Goal: Task Accomplishment & Management: Use online tool/utility

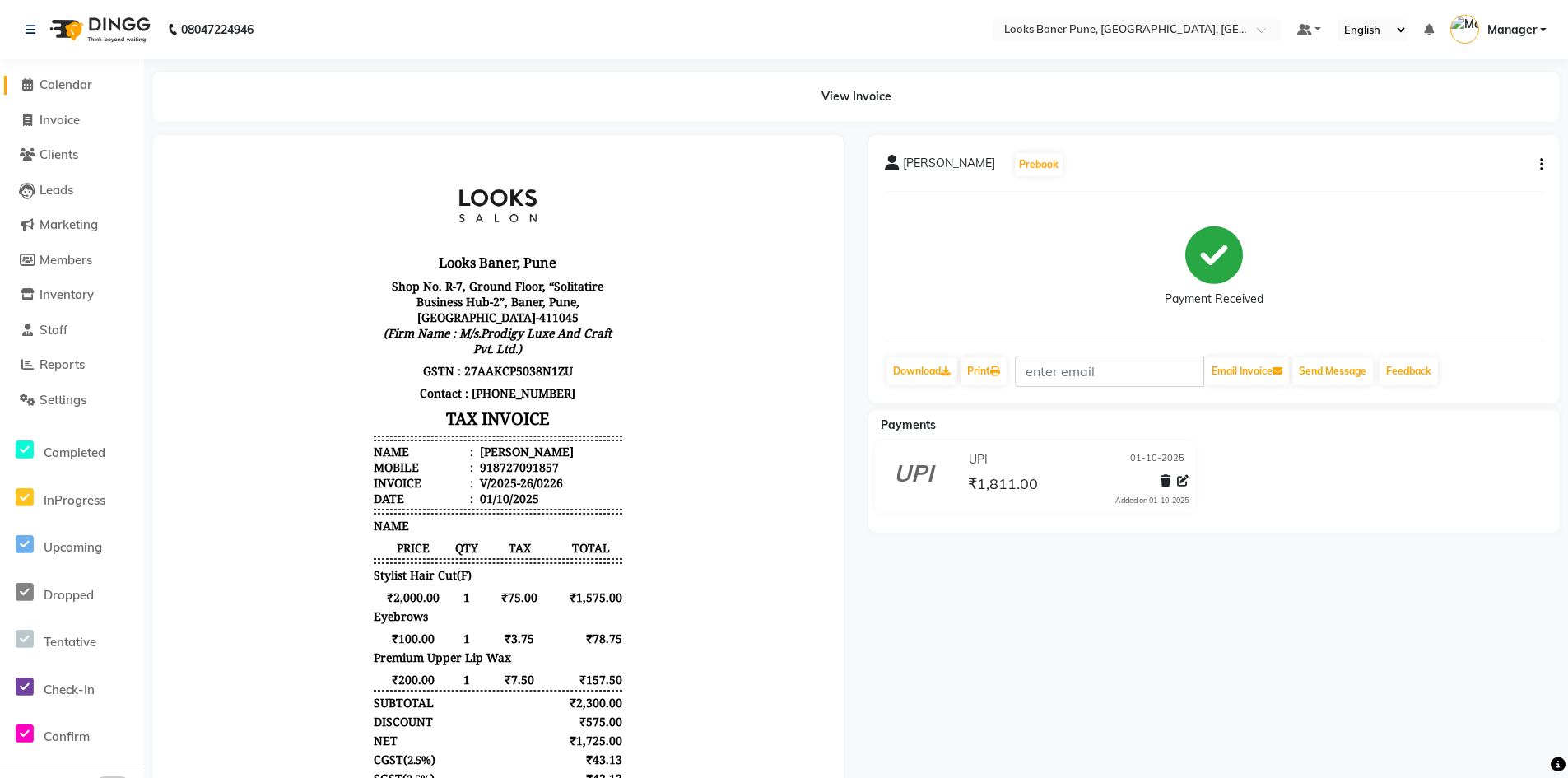
click at [75, 89] on span "Calendar" at bounding box center [66, 85] width 53 height 16
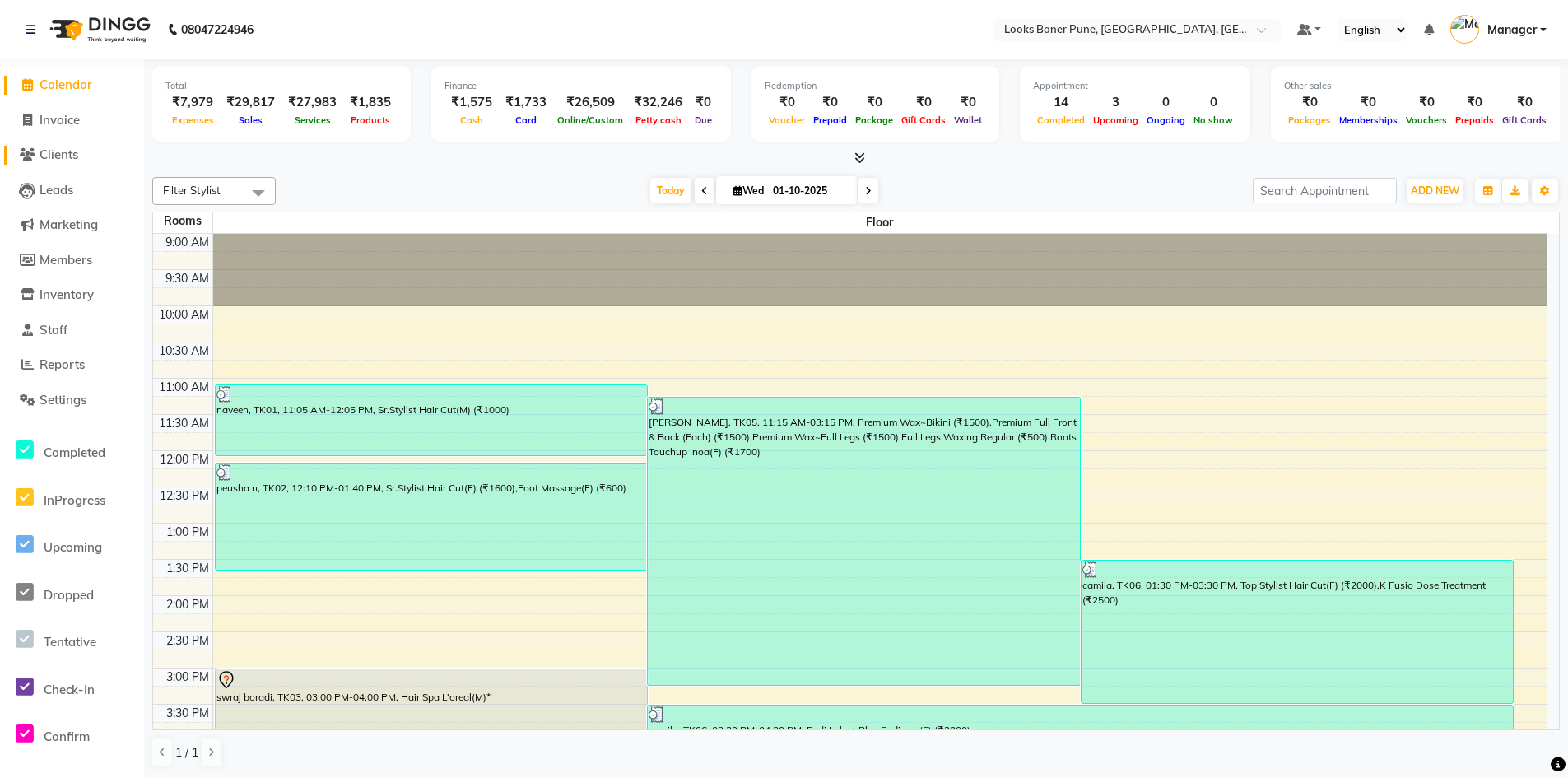
click at [62, 158] on span "Clients" at bounding box center [59, 155] width 39 height 16
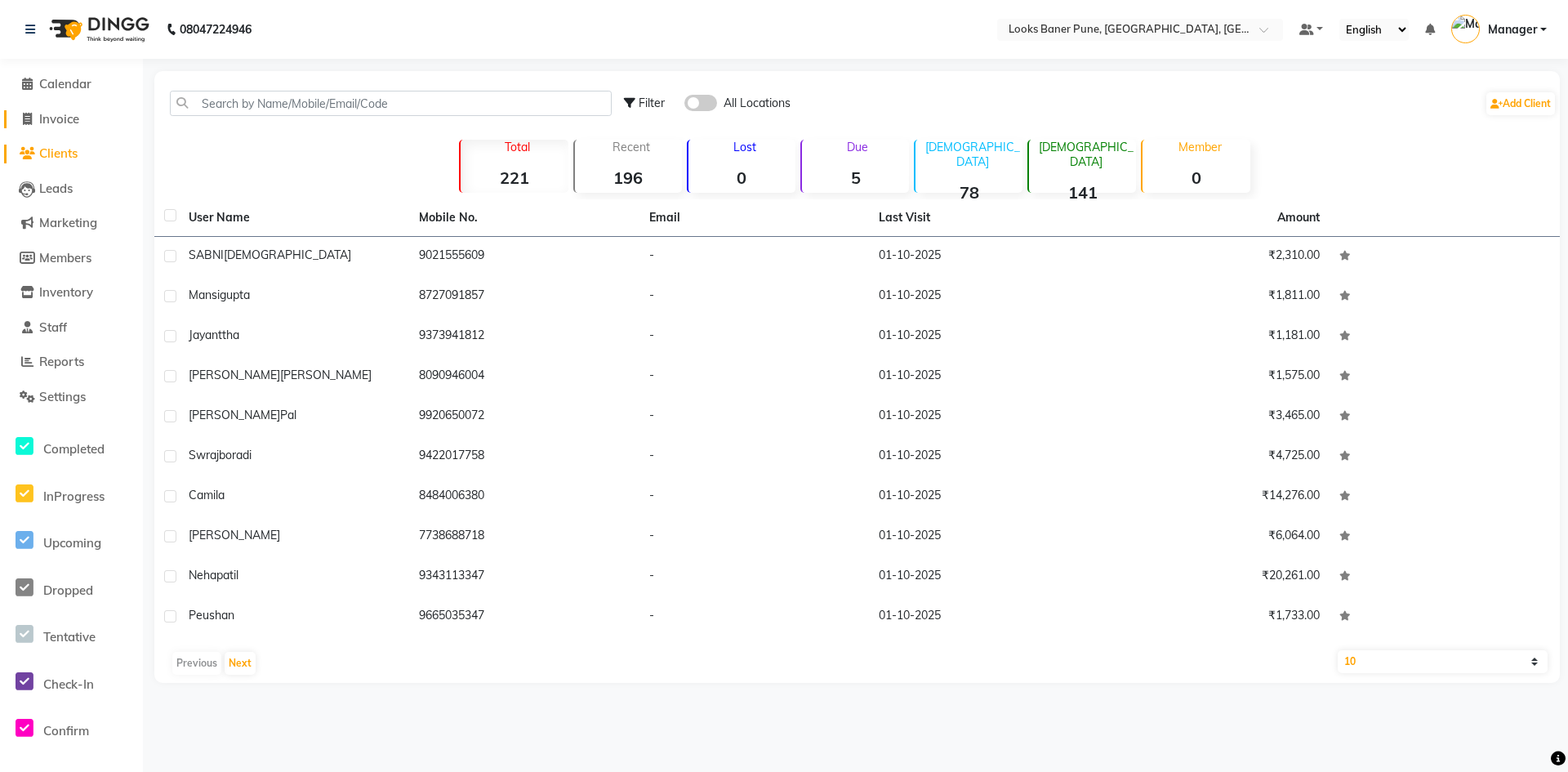
click at [67, 124] on span "Invoice" at bounding box center [59, 119] width 40 height 16
select select "service"
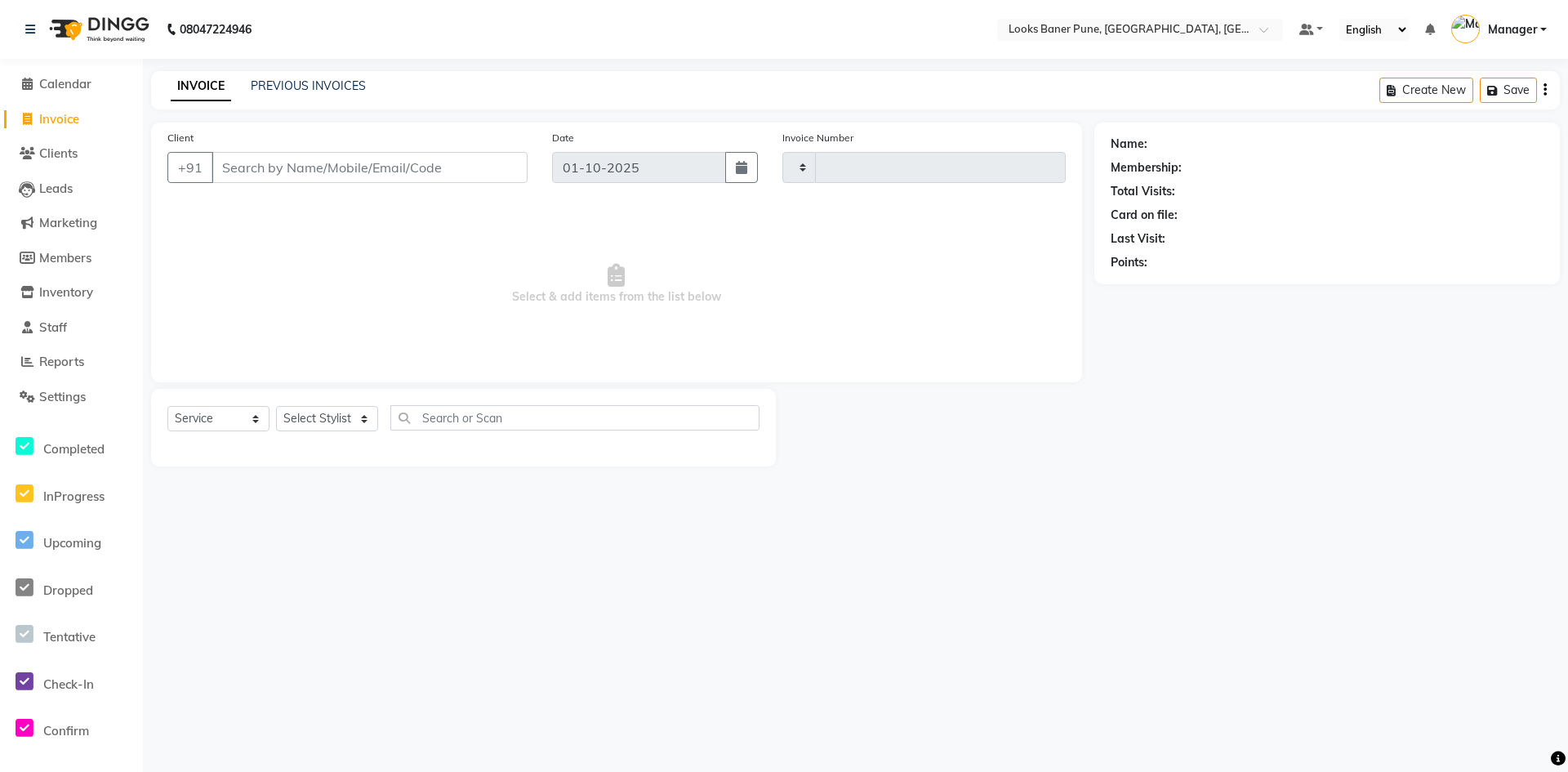
type input "0228"
select select "8917"
click at [260, 171] on input "Client" at bounding box center [369, 166] width 316 height 31
type input "7715844260"
click at [523, 169] on button "Add Client" at bounding box center [486, 166] width 84 height 31
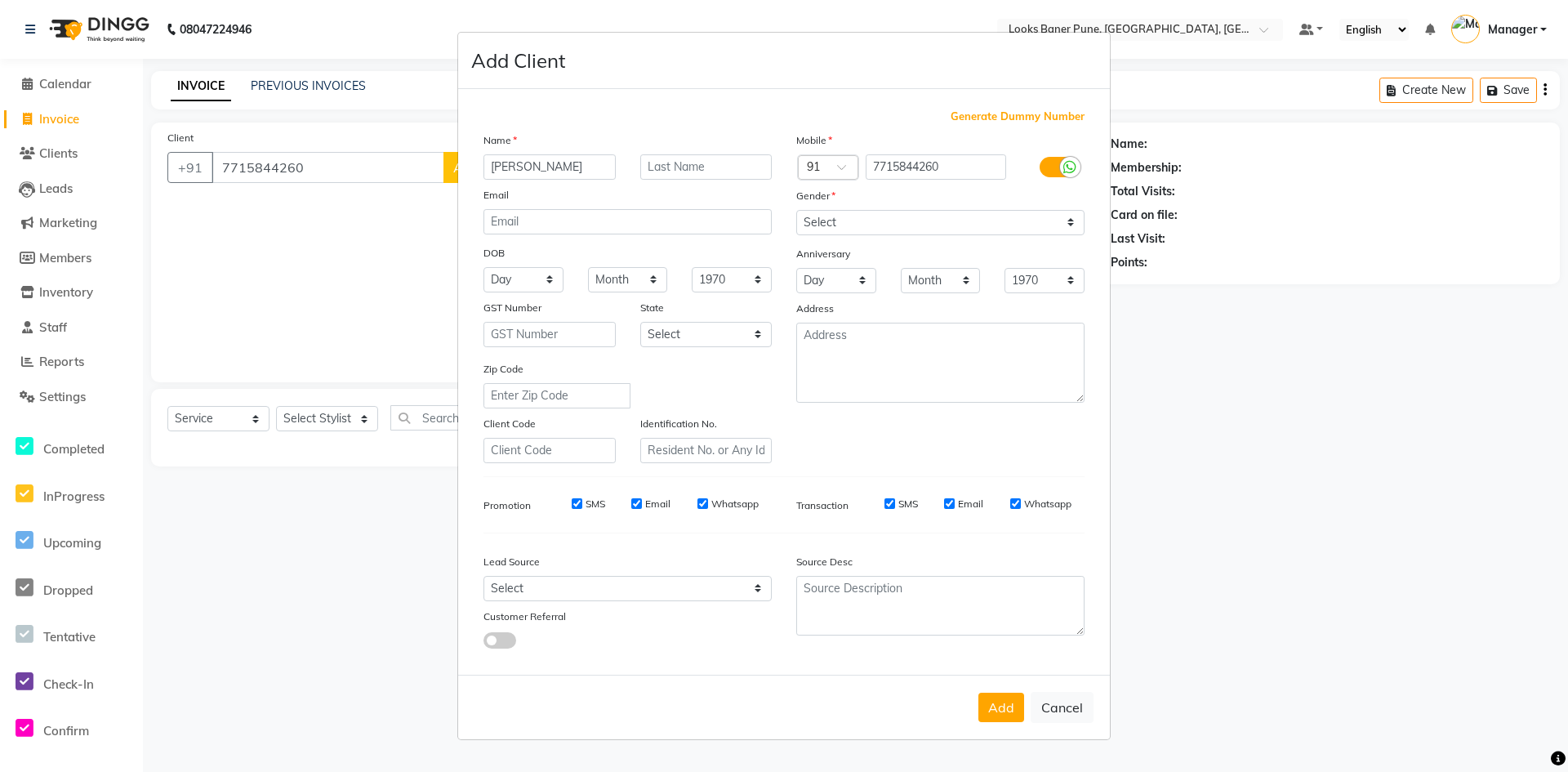
type input "[PERSON_NAME]"
click at [683, 168] on input "text" at bounding box center [707, 167] width 133 height 26
type input "enleker"
click at [1068, 231] on select "Select [DEMOGRAPHIC_DATA] [DEMOGRAPHIC_DATA] Other Prefer Not To Say" at bounding box center [941, 223] width 288 height 26
select select "[DEMOGRAPHIC_DATA]"
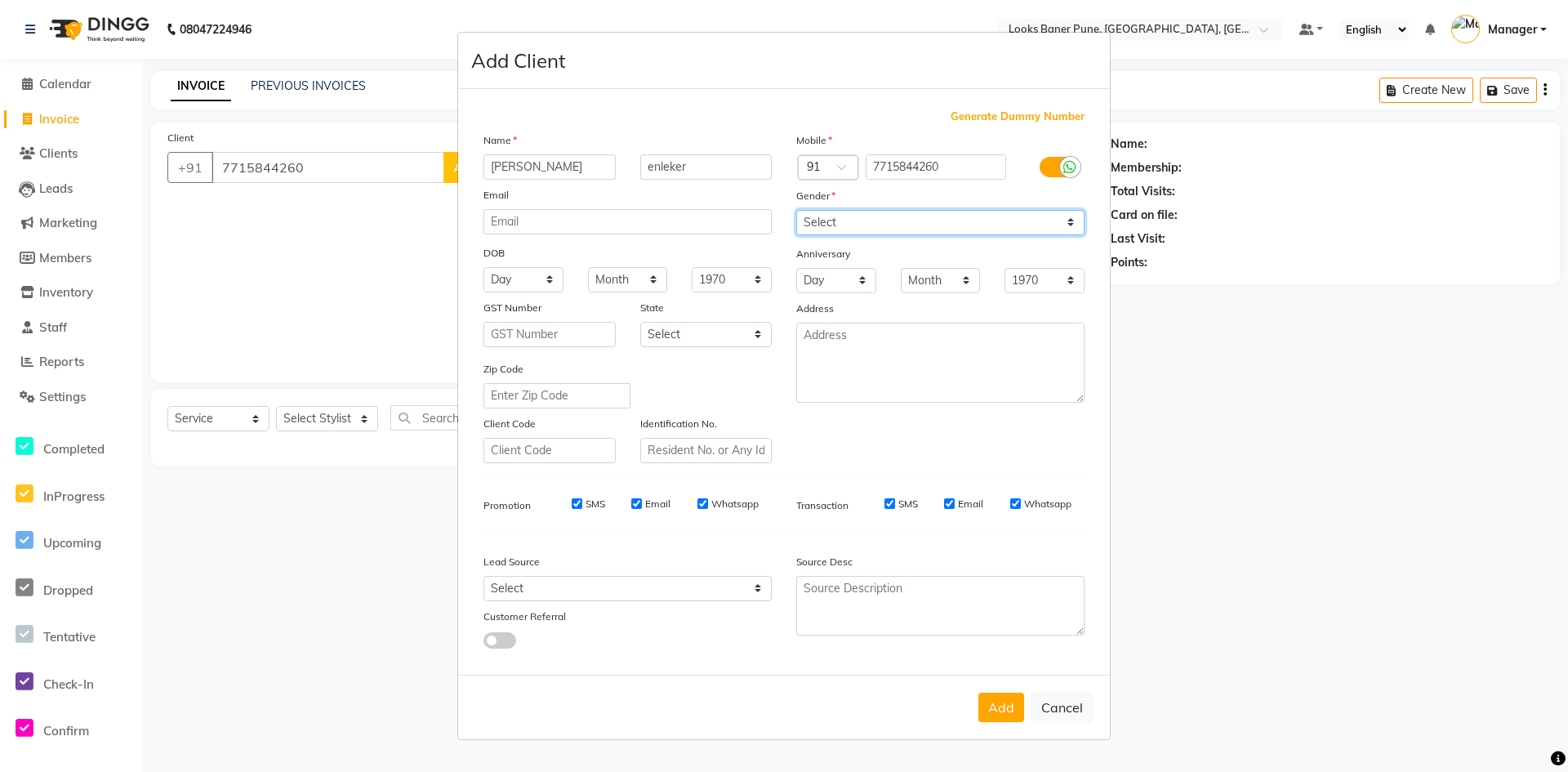
click at [797, 210] on select "Select [DEMOGRAPHIC_DATA] [DEMOGRAPHIC_DATA] Other Prefer Not To Say" at bounding box center [941, 223] width 288 height 26
click at [993, 714] on button "Add" at bounding box center [1001, 708] width 46 height 30
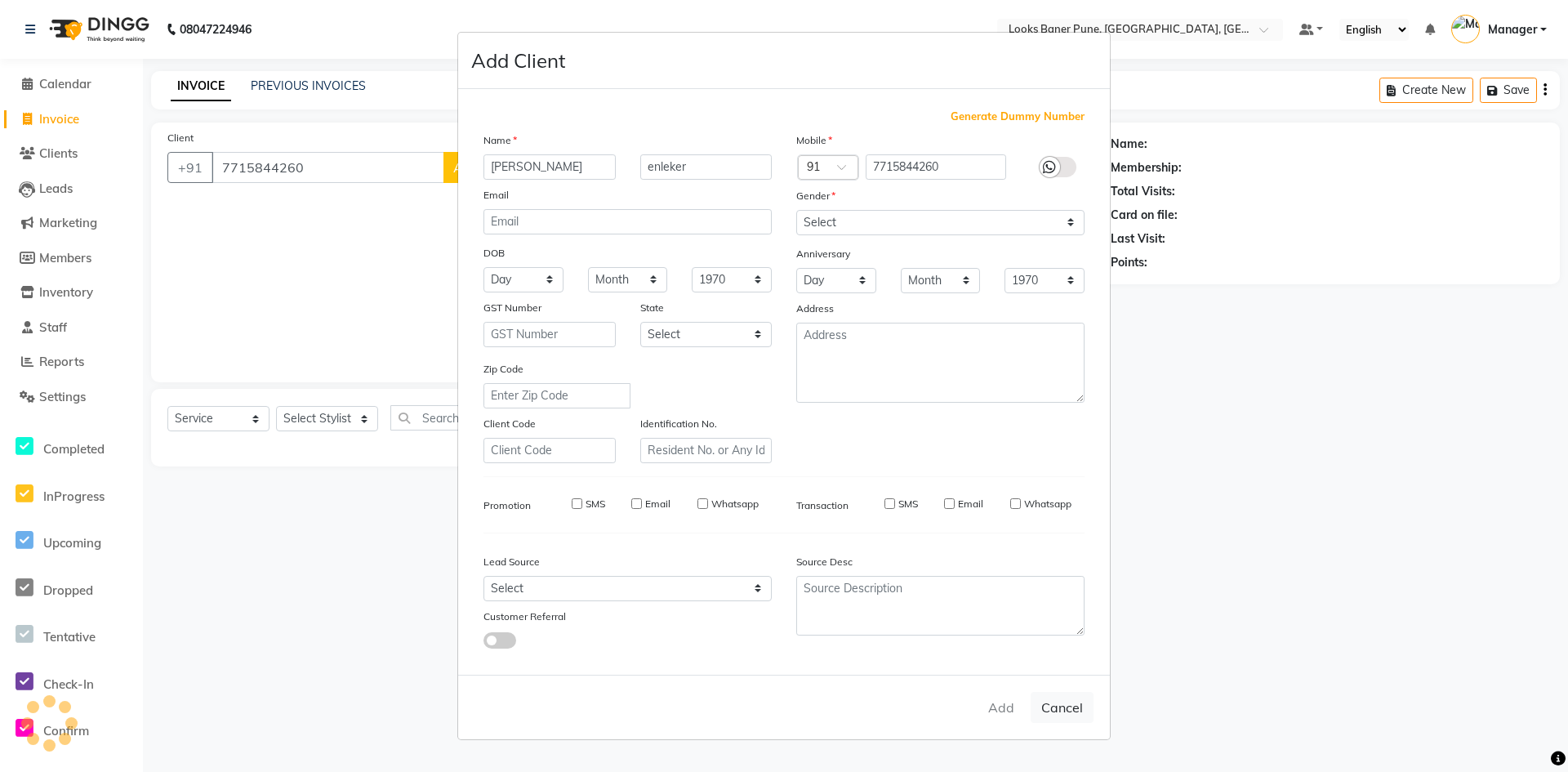
select select
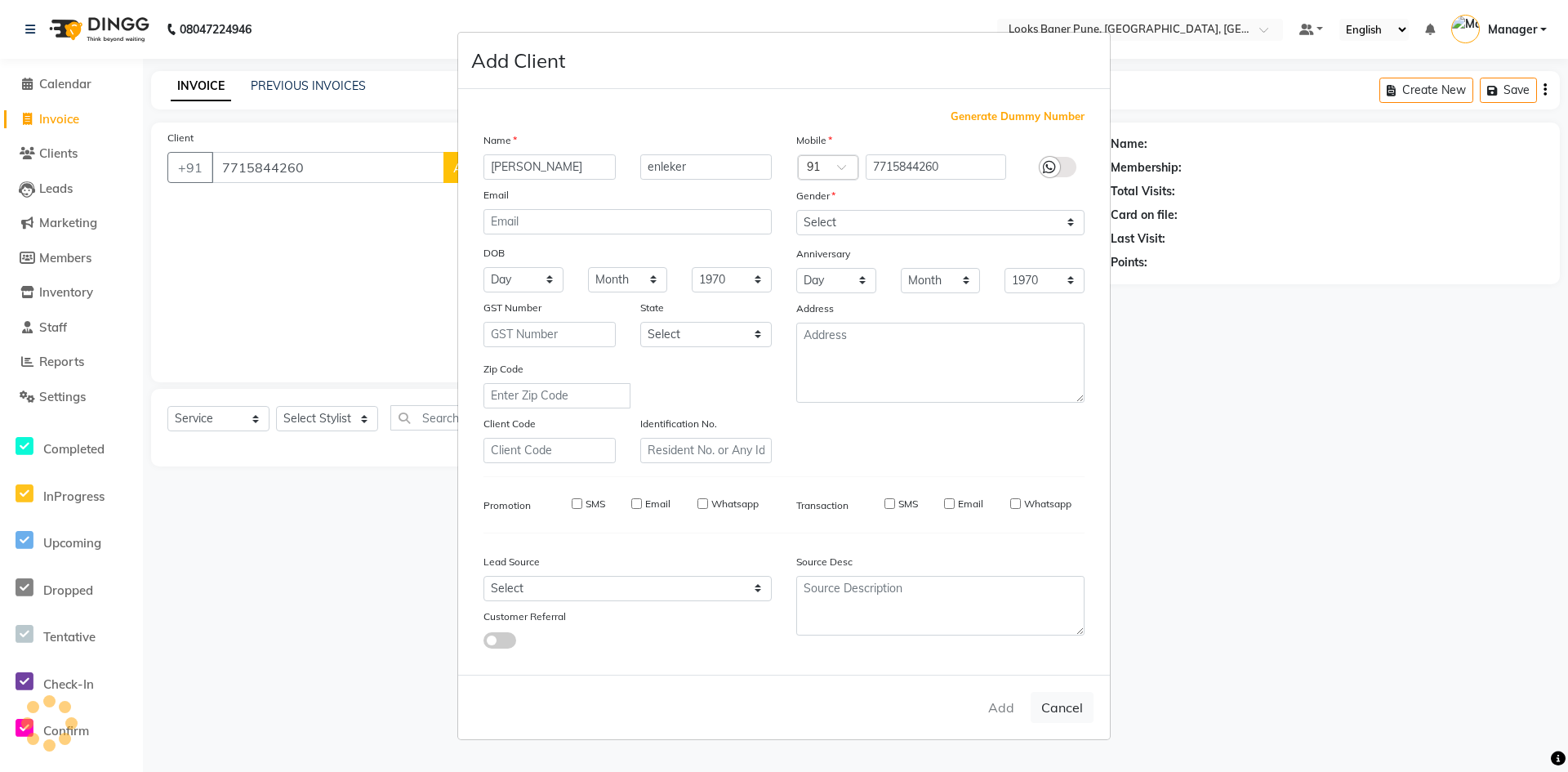
select select
checkbox input "false"
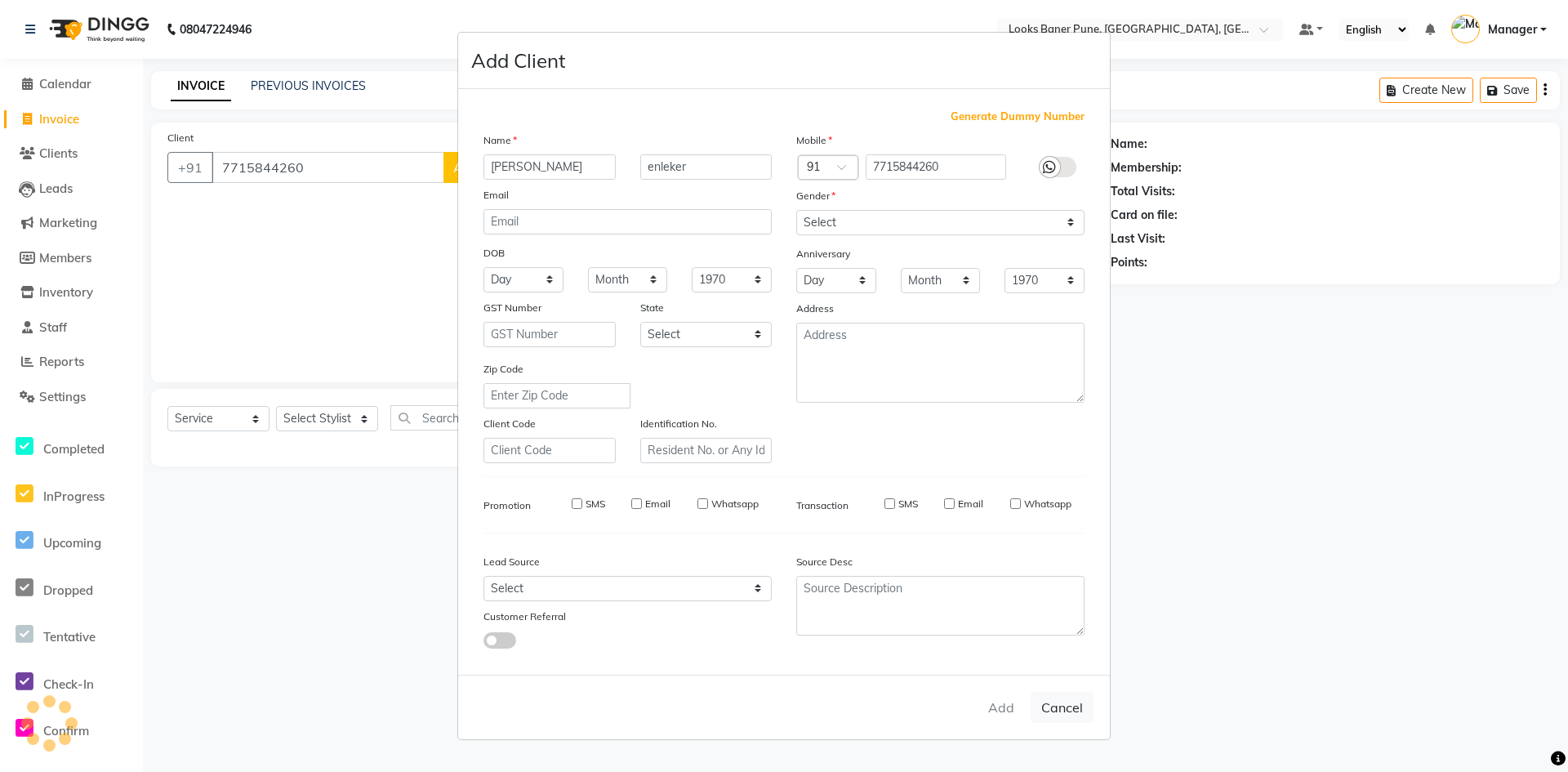
checkbox input "false"
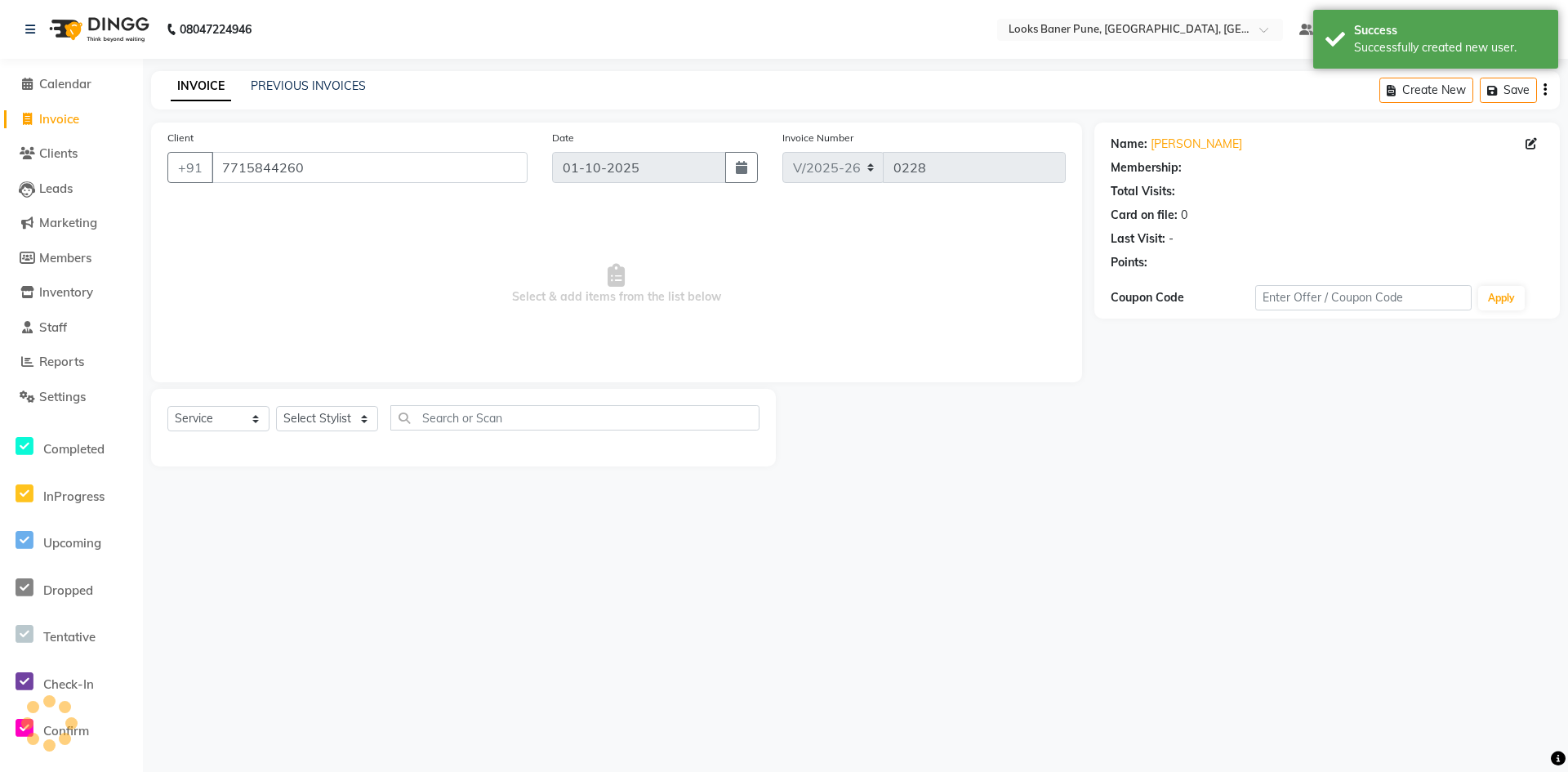
select select "1: Object"
drag, startPoint x: 365, startPoint y: 421, endPoint x: 356, endPoint y: 414, distance: 11.4
click at [365, 421] on select "Select Stylist [PERSON_NAME] Counter_Sales [PERSON_NAME] Manager [PERSON_NAME] …" at bounding box center [327, 419] width 102 height 26
select select "90860"
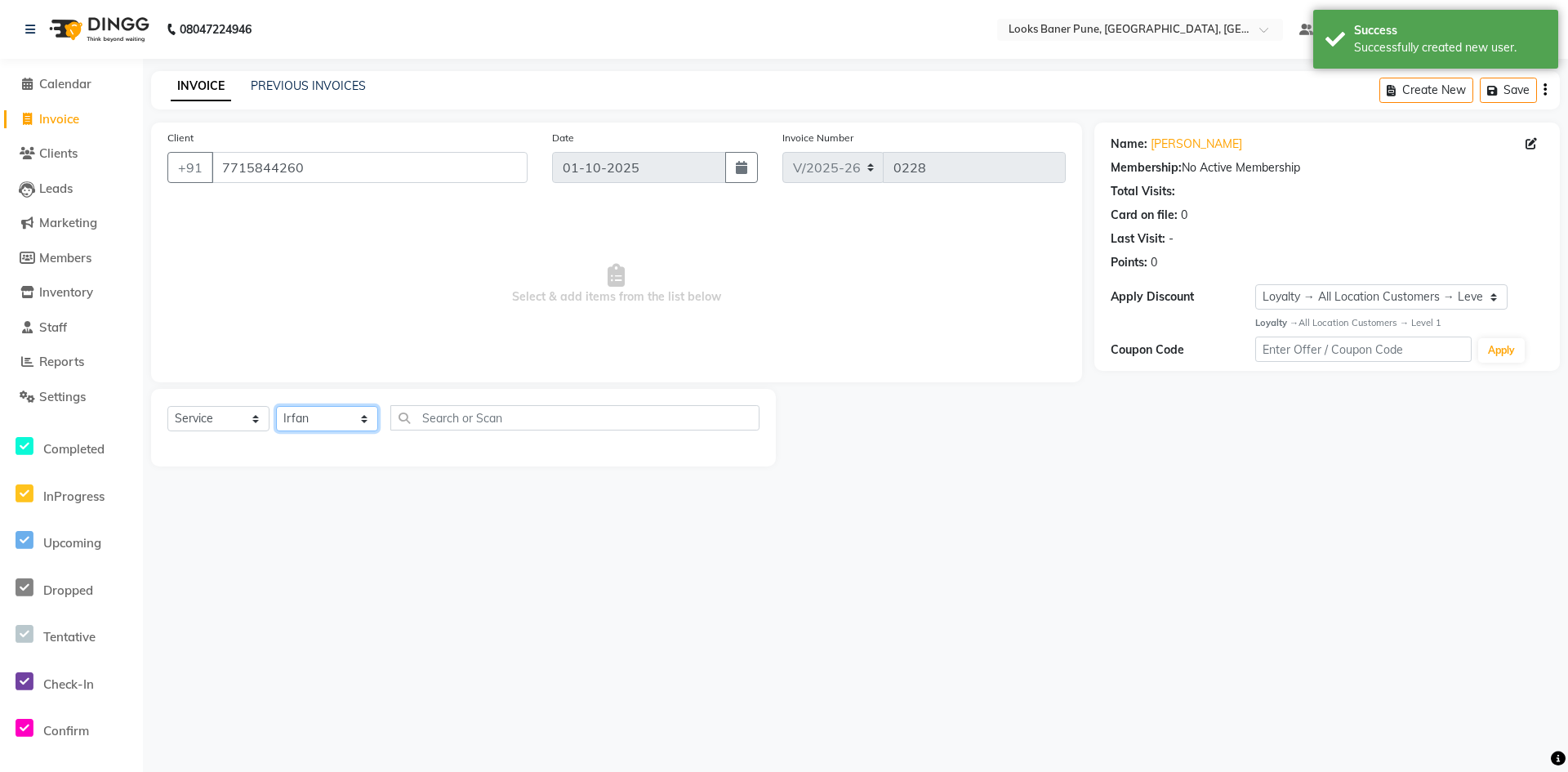
click at [277, 406] on select "Select Stylist [PERSON_NAME] Counter_Sales [PERSON_NAME] Manager [PERSON_NAME] …" at bounding box center [327, 419] width 102 height 26
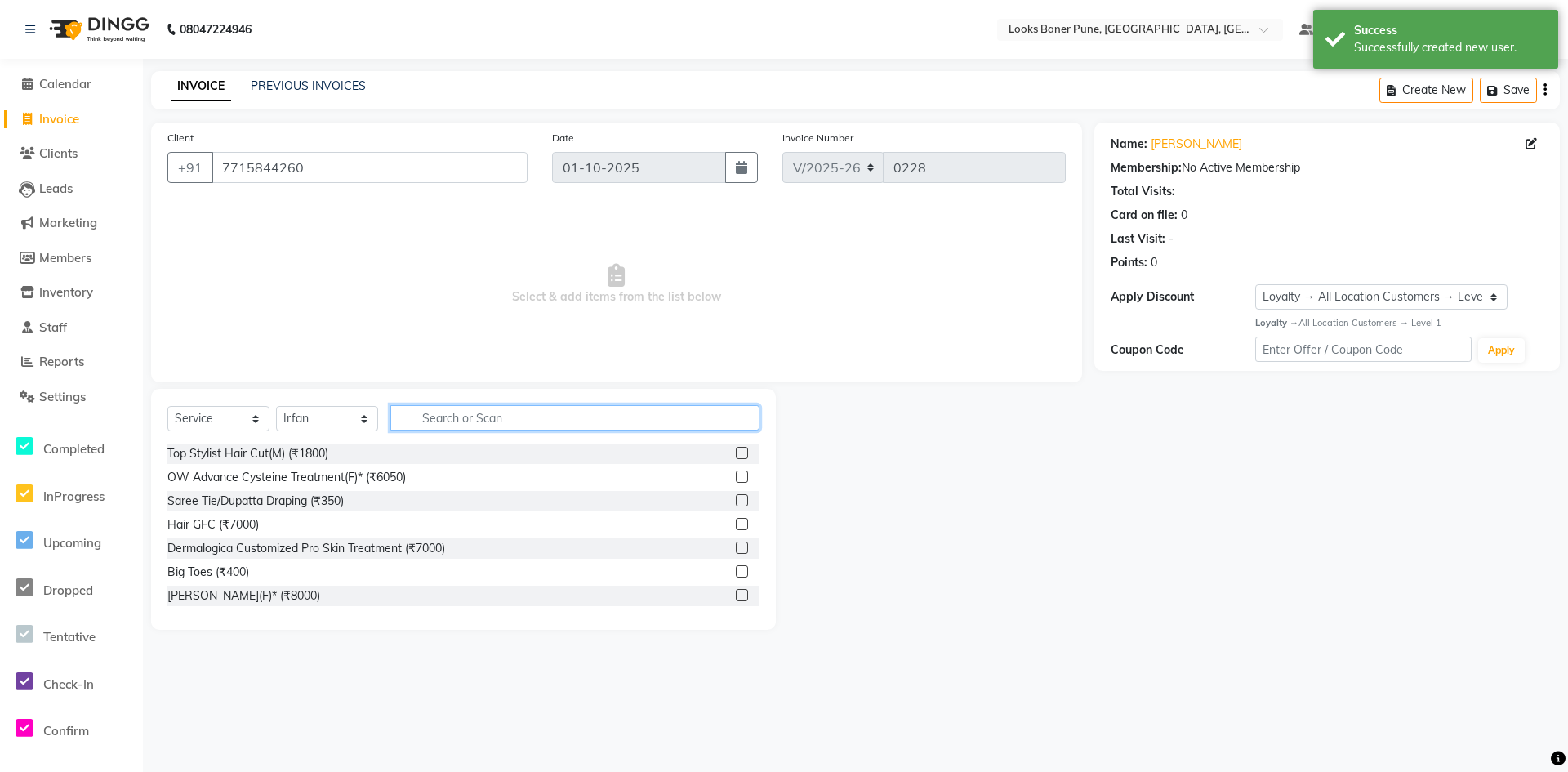
click at [518, 421] on input "text" at bounding box center [575, 418] width 370 height 26
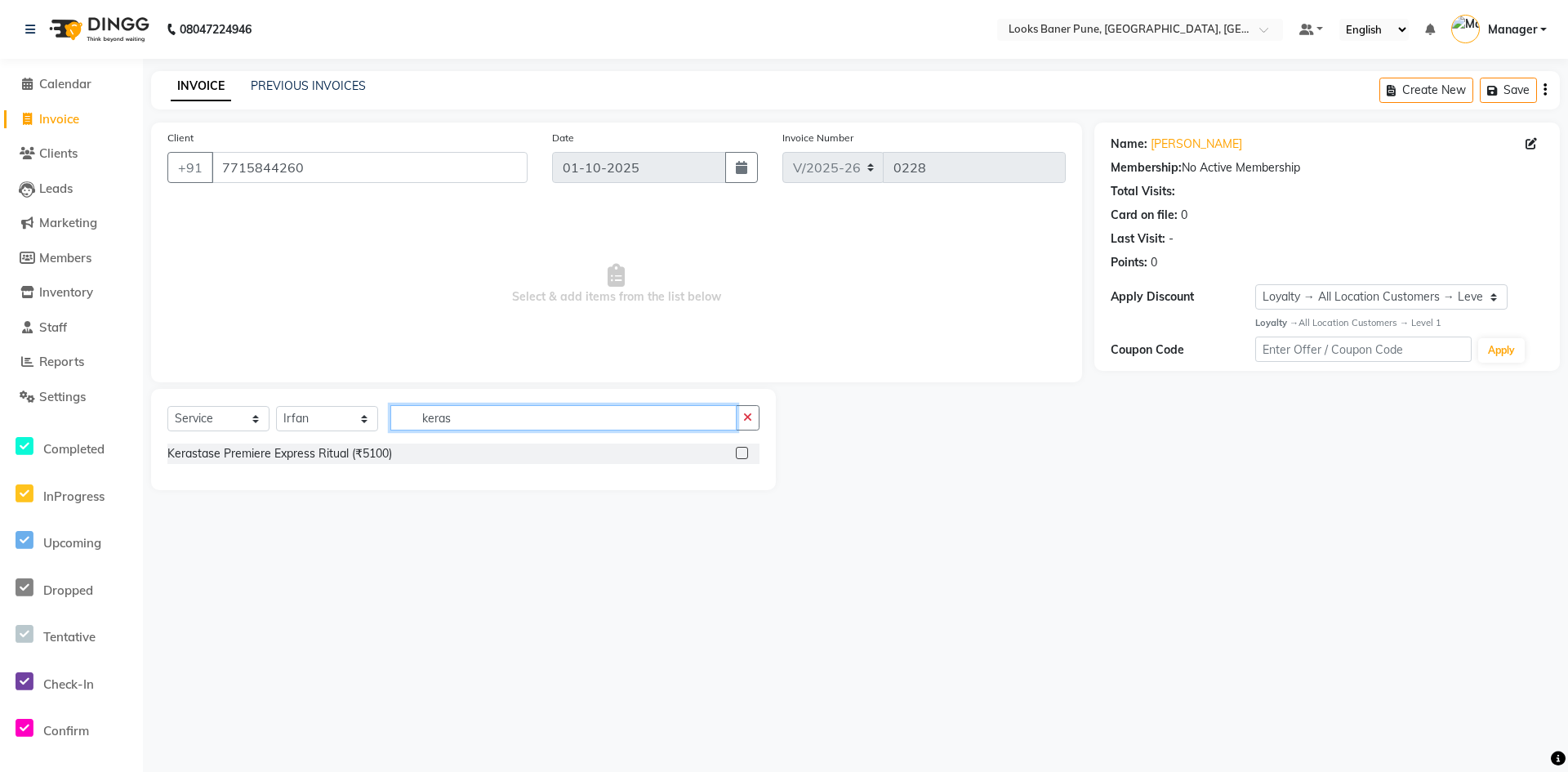
type input "keras"
click at [740, 456] on label at bounding box center [742, 453] width 12 height 12
click at [740, 456] on input "checkbox" at bounding box center [741, 453] width 11 height 11
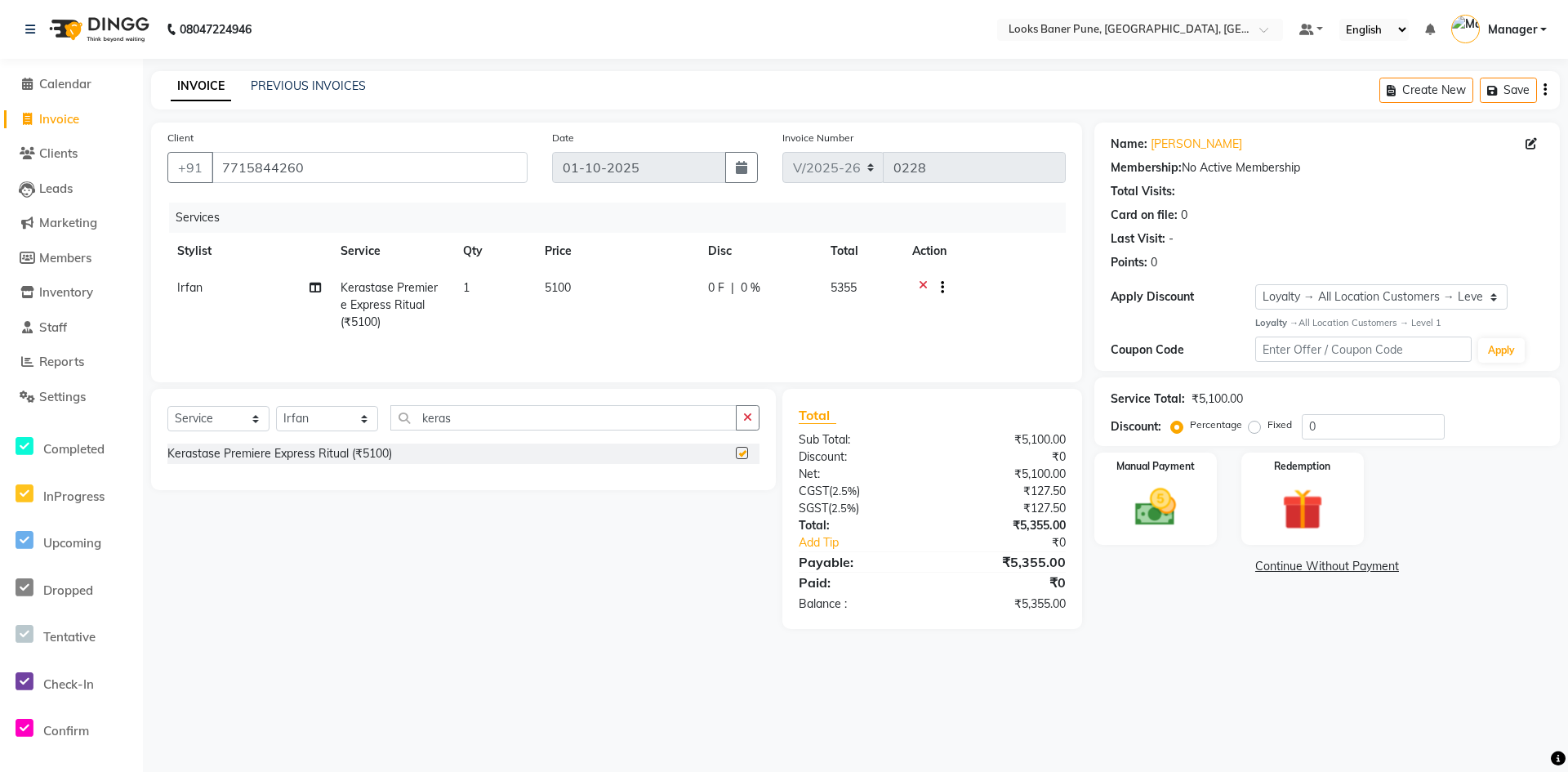
checkbox input "false"
click at [590, 286] on td "5100" at bounding box center [616, 305] width 164 height 71
select select "90860"
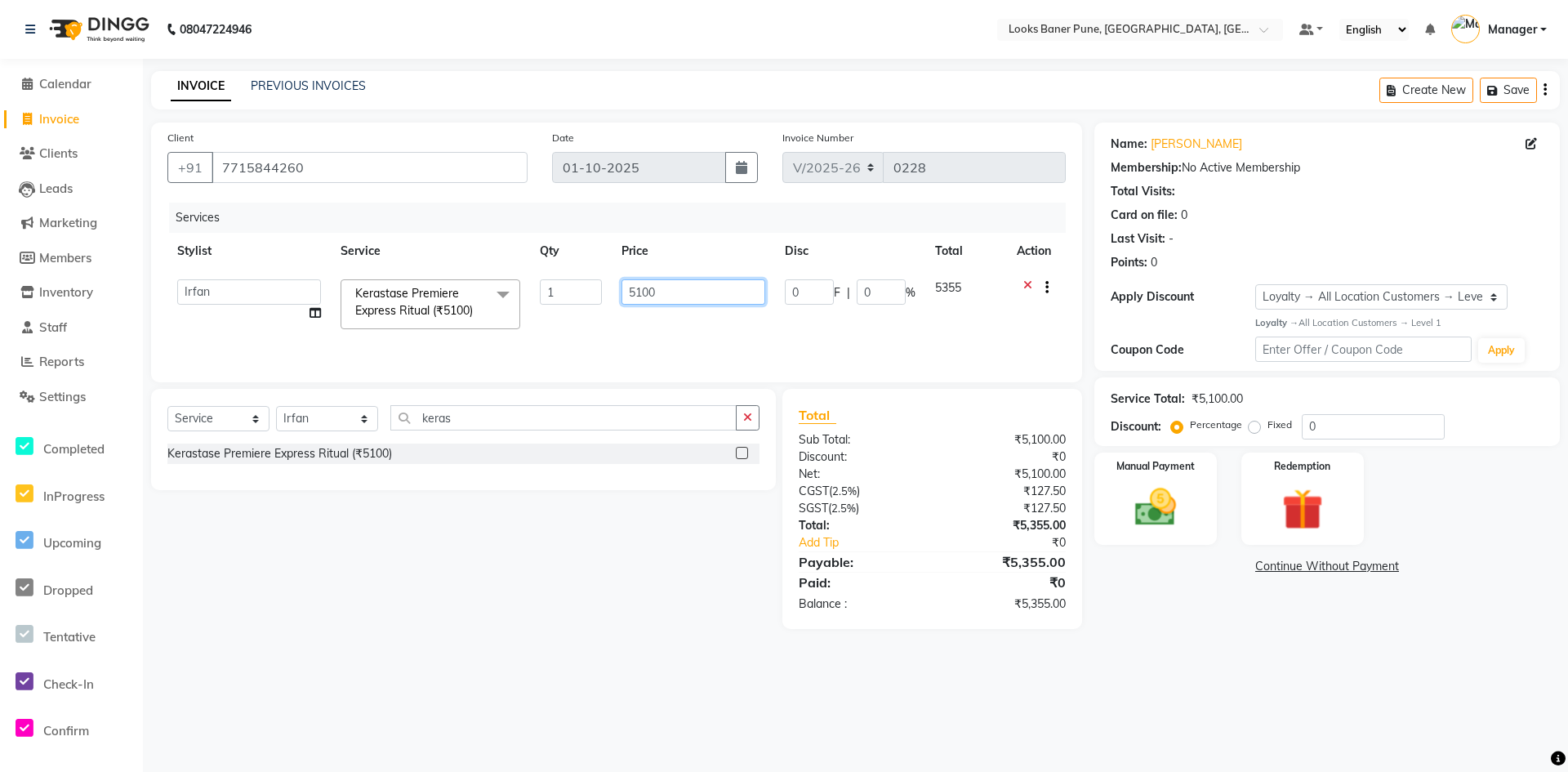
click at [686, 290] on input "5100" at bounding box center [693, 292] width 144 height 26
type input "5"
type input "6000"
click at [1337, 439] on input "0" at bounding box center [1374, 427] width 143 height 26
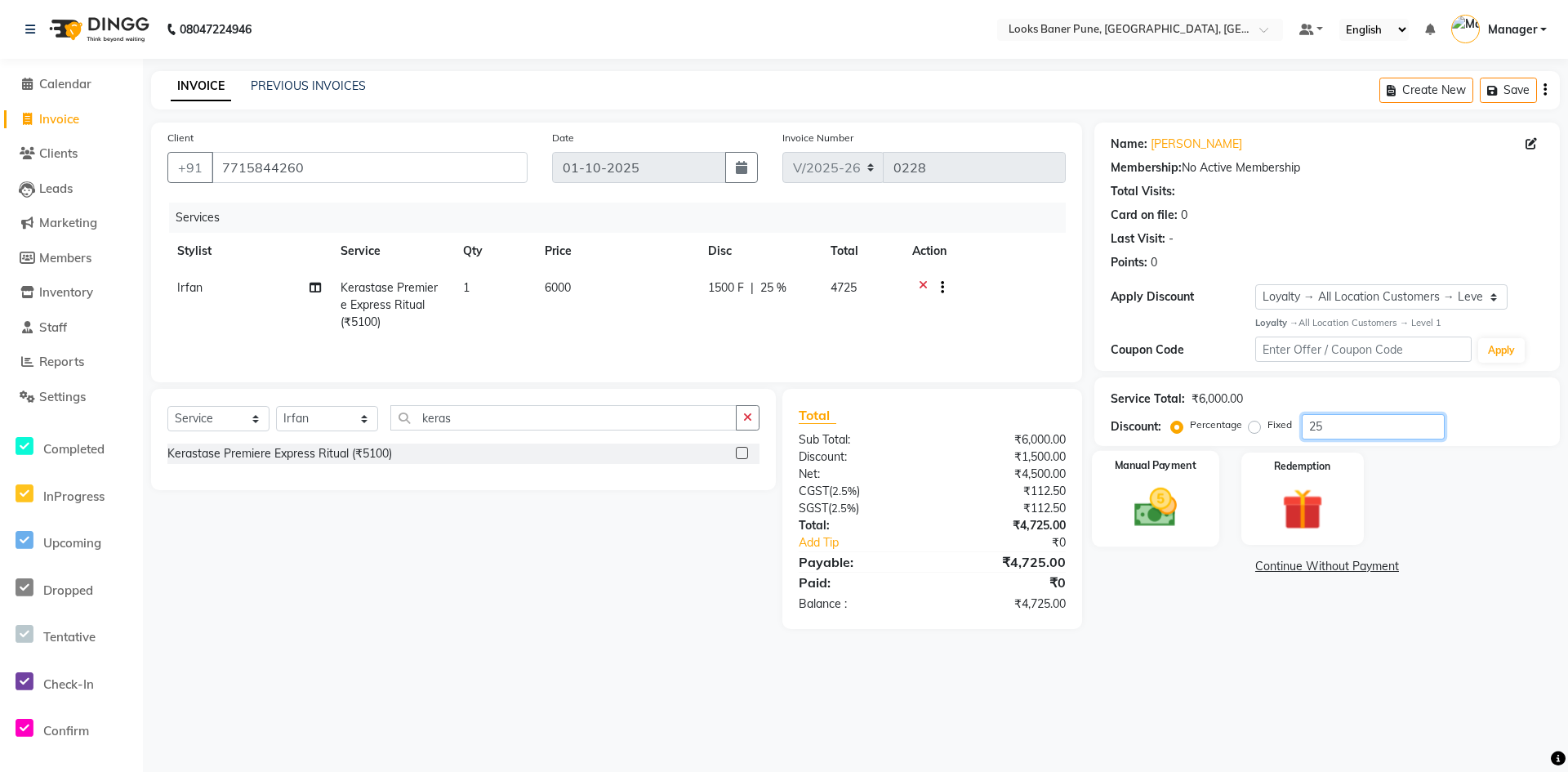
type input "25"
click at [1207, 489] on div "Manual Payment" at bounding box center [1156, 498] width 128 height 96
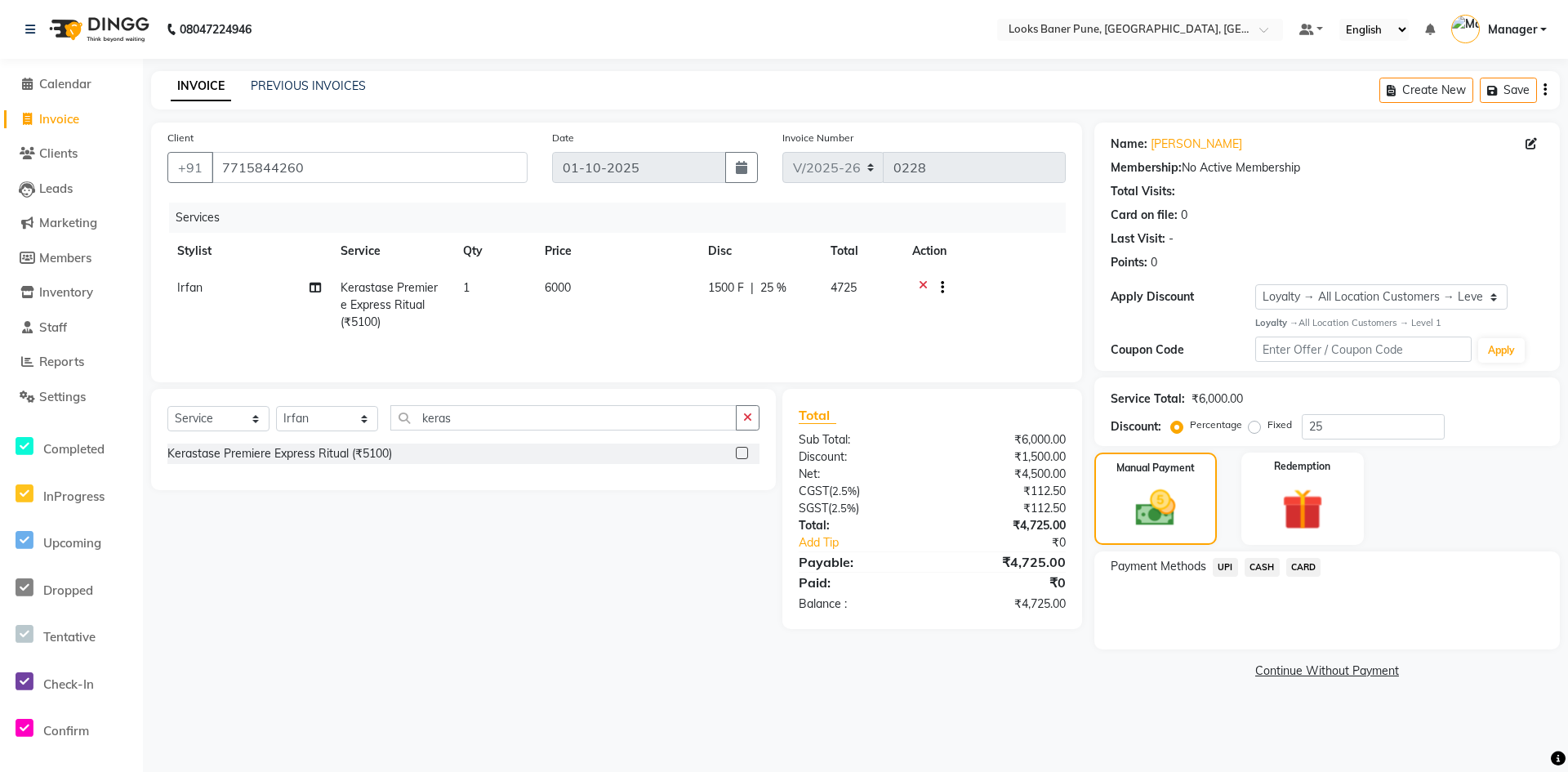
click at [1298, 568] on span "CARD" at bounding box center [1303, 567] width 35 height 19
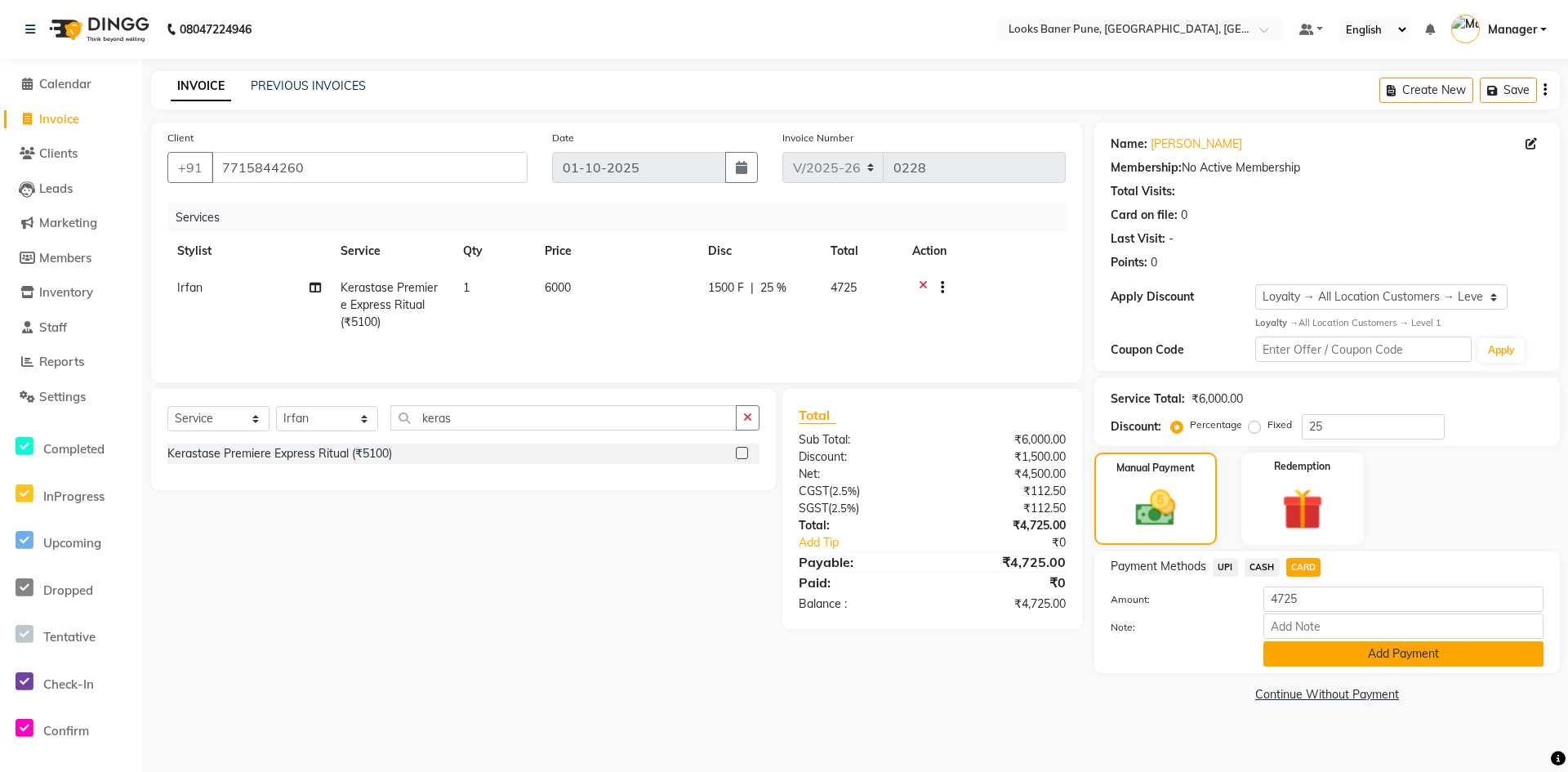
click at [1321, 659] on button "Add Payment" at bounding box center [1403, 654] width 280 height 26
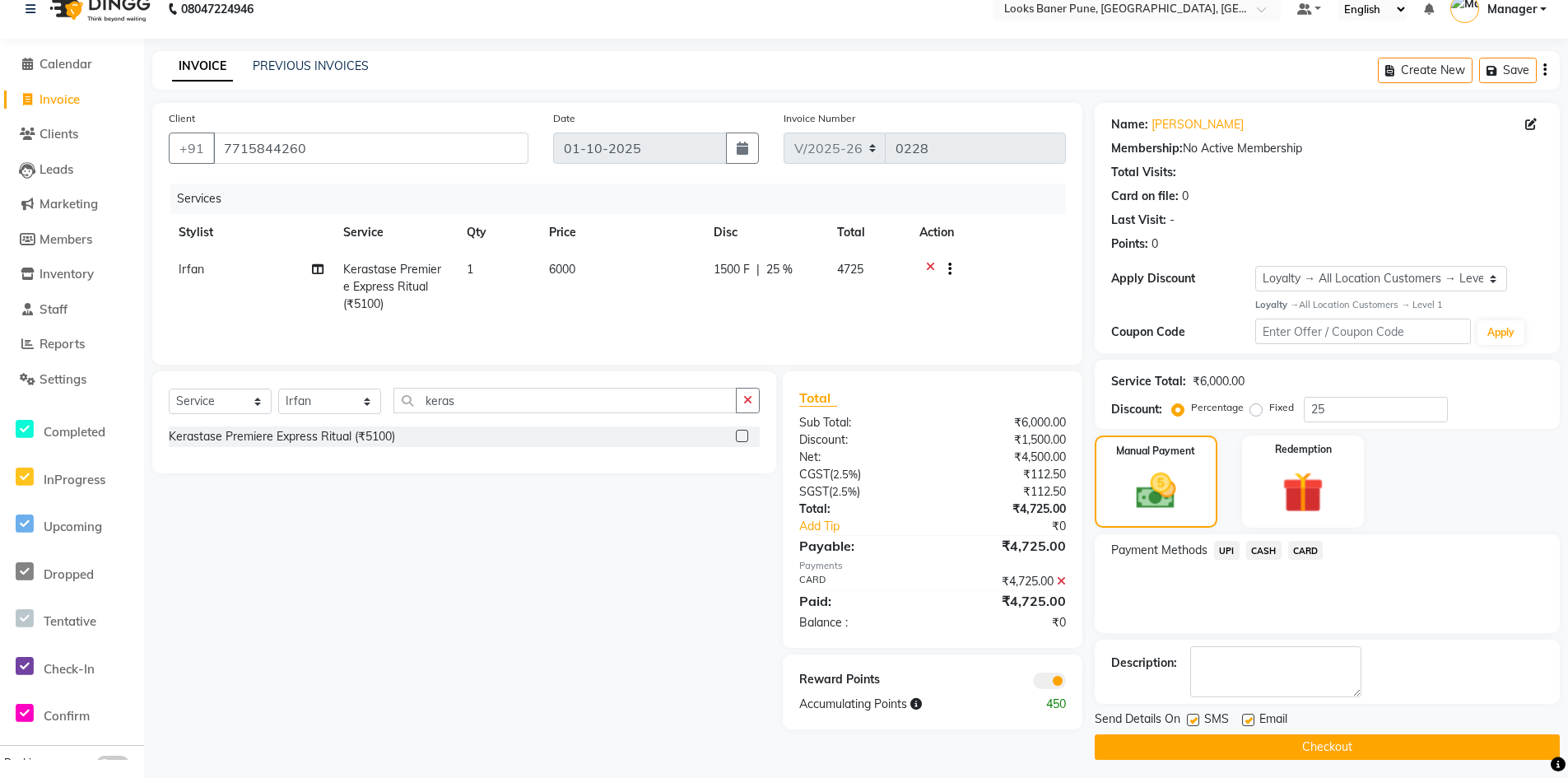
scroll to position [27, 0]
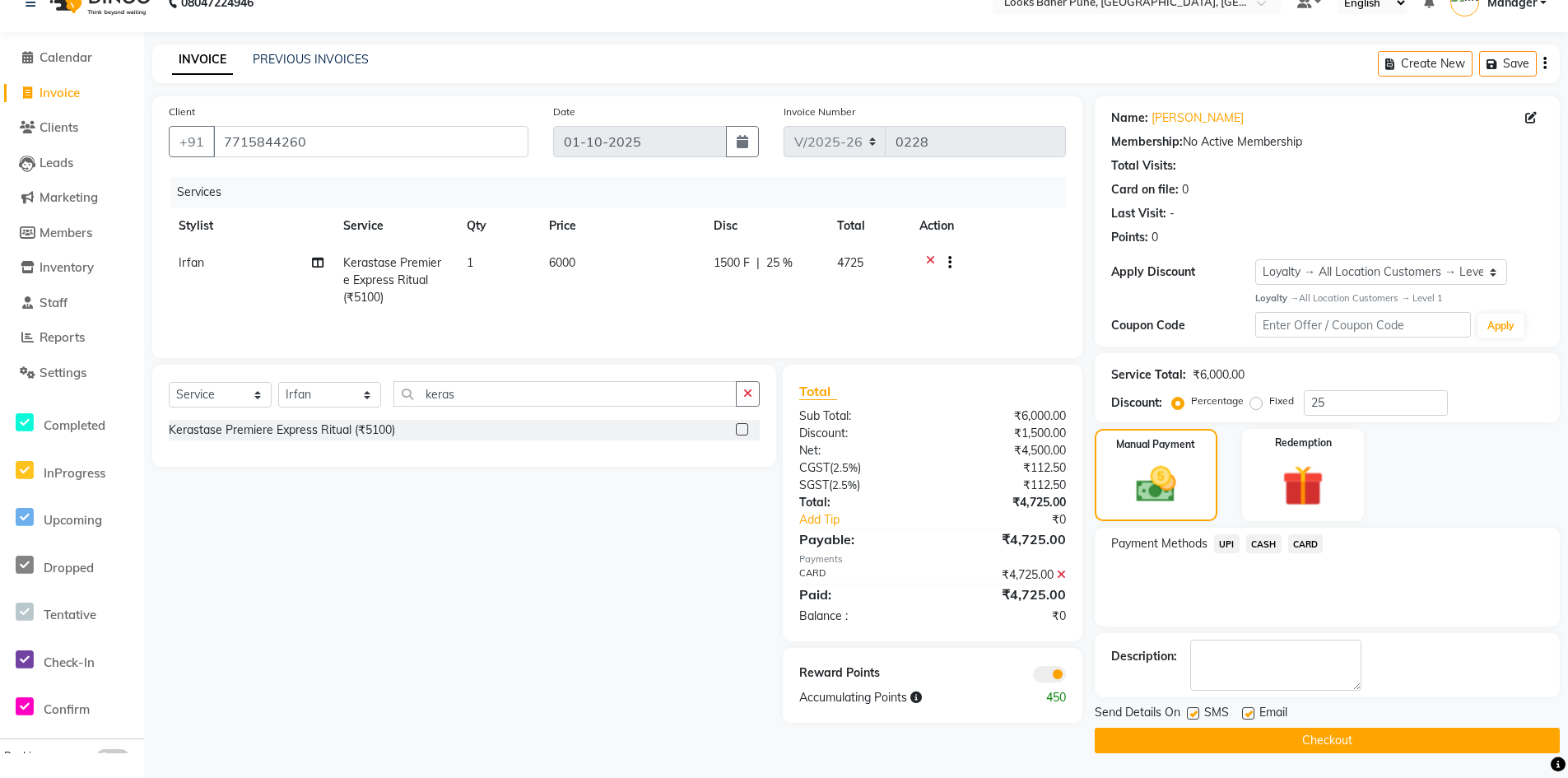
click at [1034, 681] on label at bounding box center [1049, 674] width 33 height 16
click at [1066, 676] on input "checkbox" at bounding box center [1066, 676] width 0 height 0
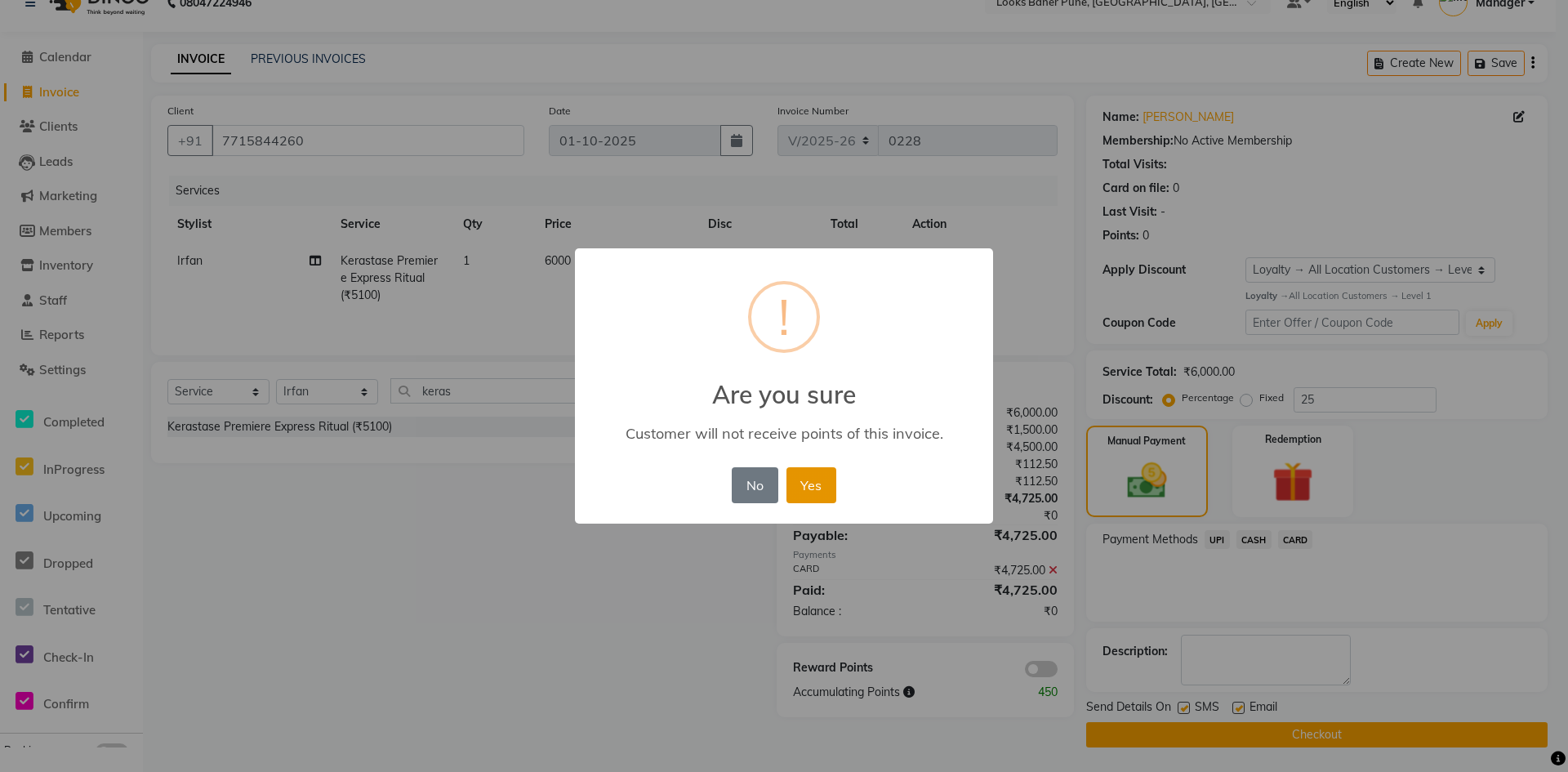
click at [822, 477] on button "Yes" at bounding box center [812, 485] width 50 height 36
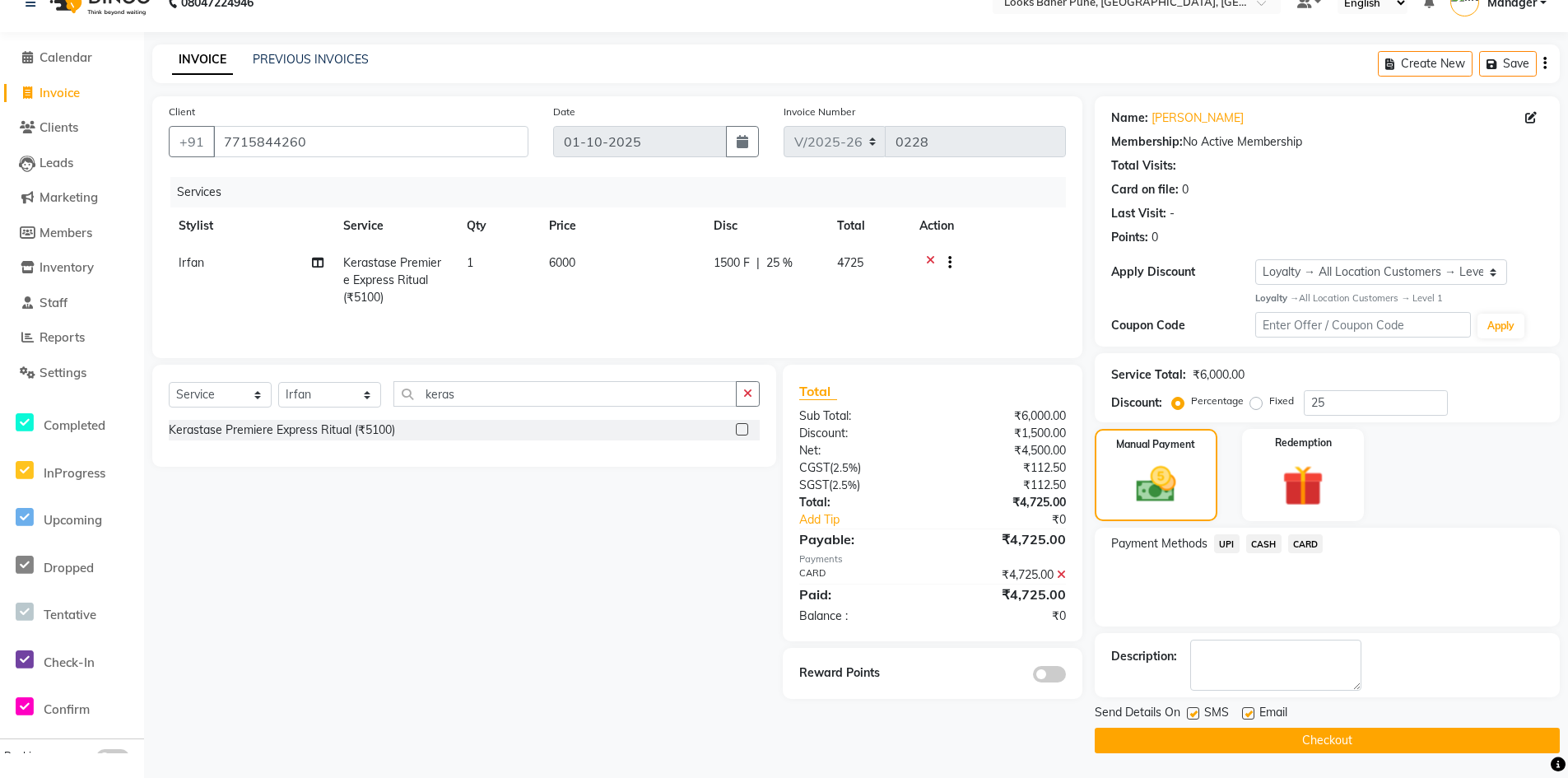
click at [1265, 743] on button "Checkout" at bounding box center [1327, 741] width 465 height 26
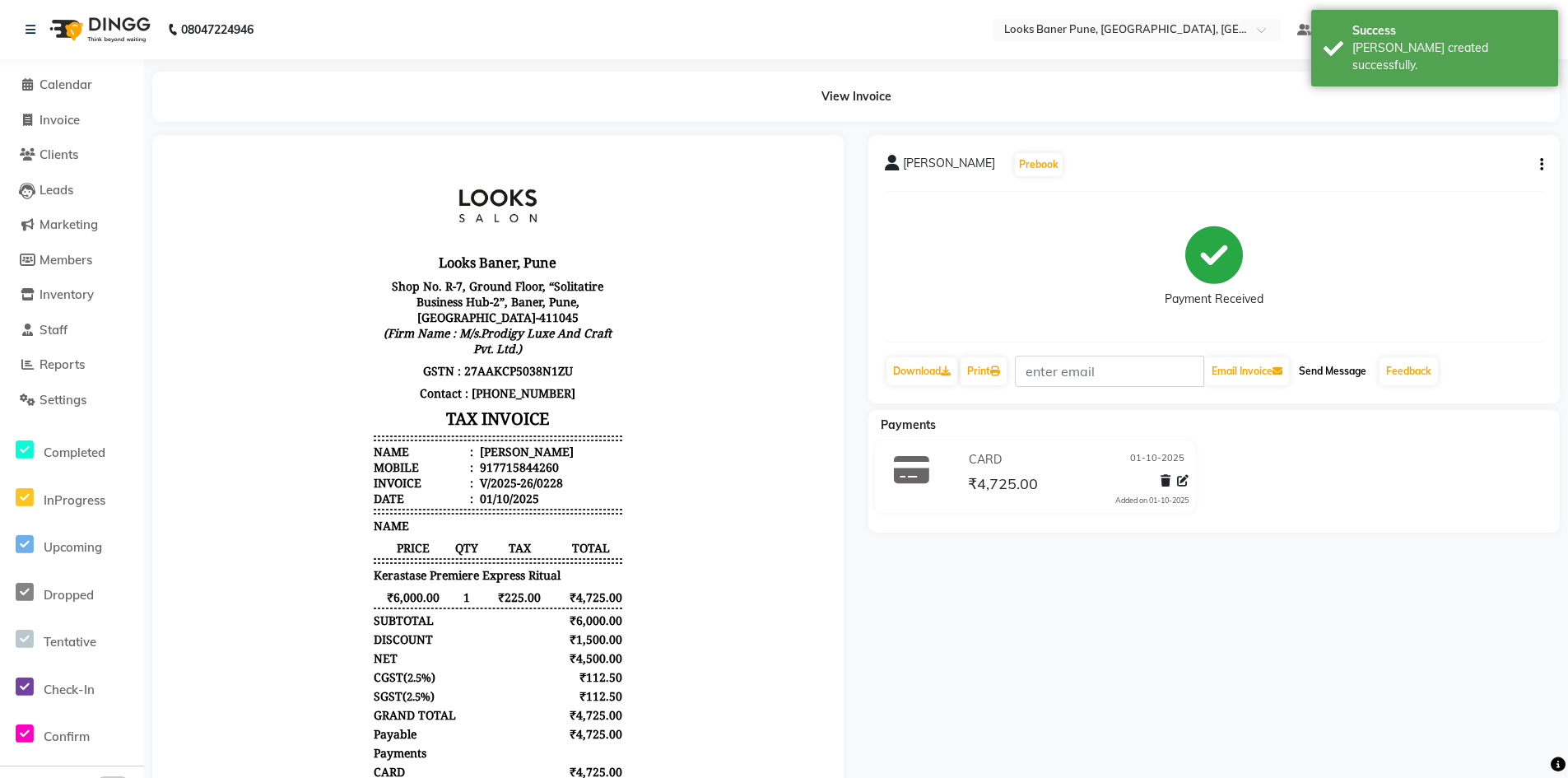
click at [1320, 373] on button "Send Message" at bounding box center [1332, 372] width 81 height 28
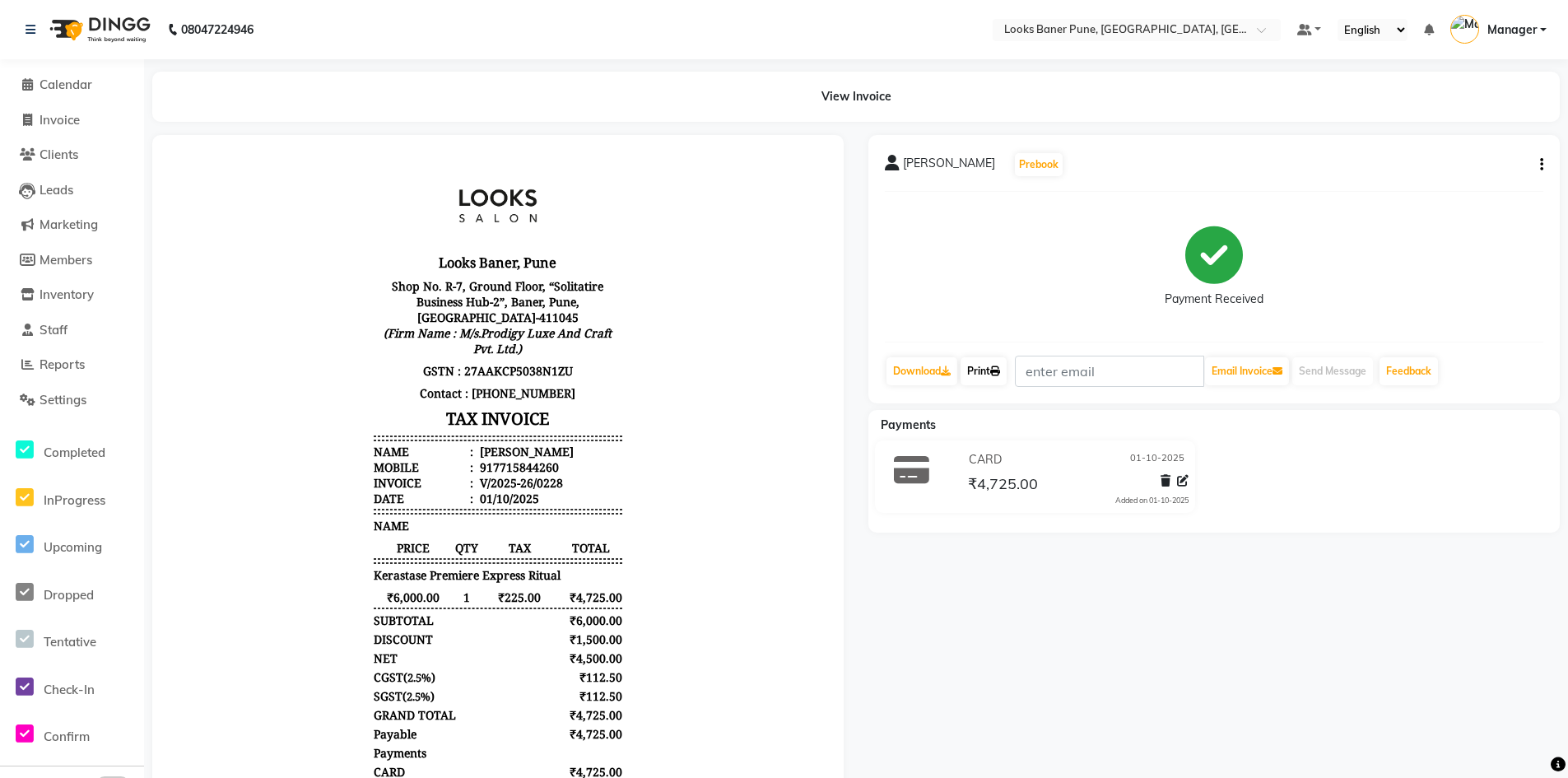
click at [998, 374] on icon at bounding box center [996, 372] width 10 height 10
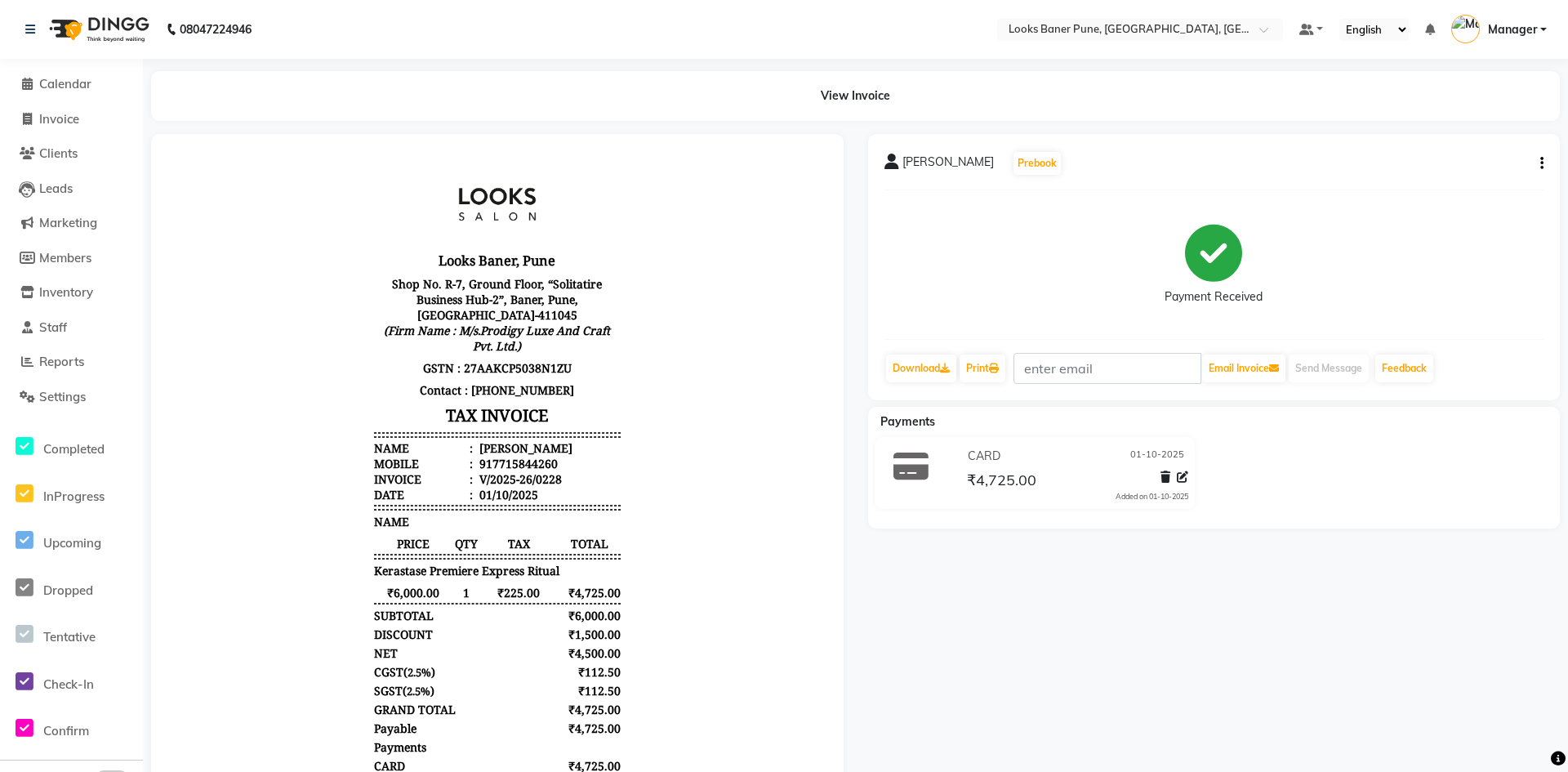
select select "8917"
select select "service"
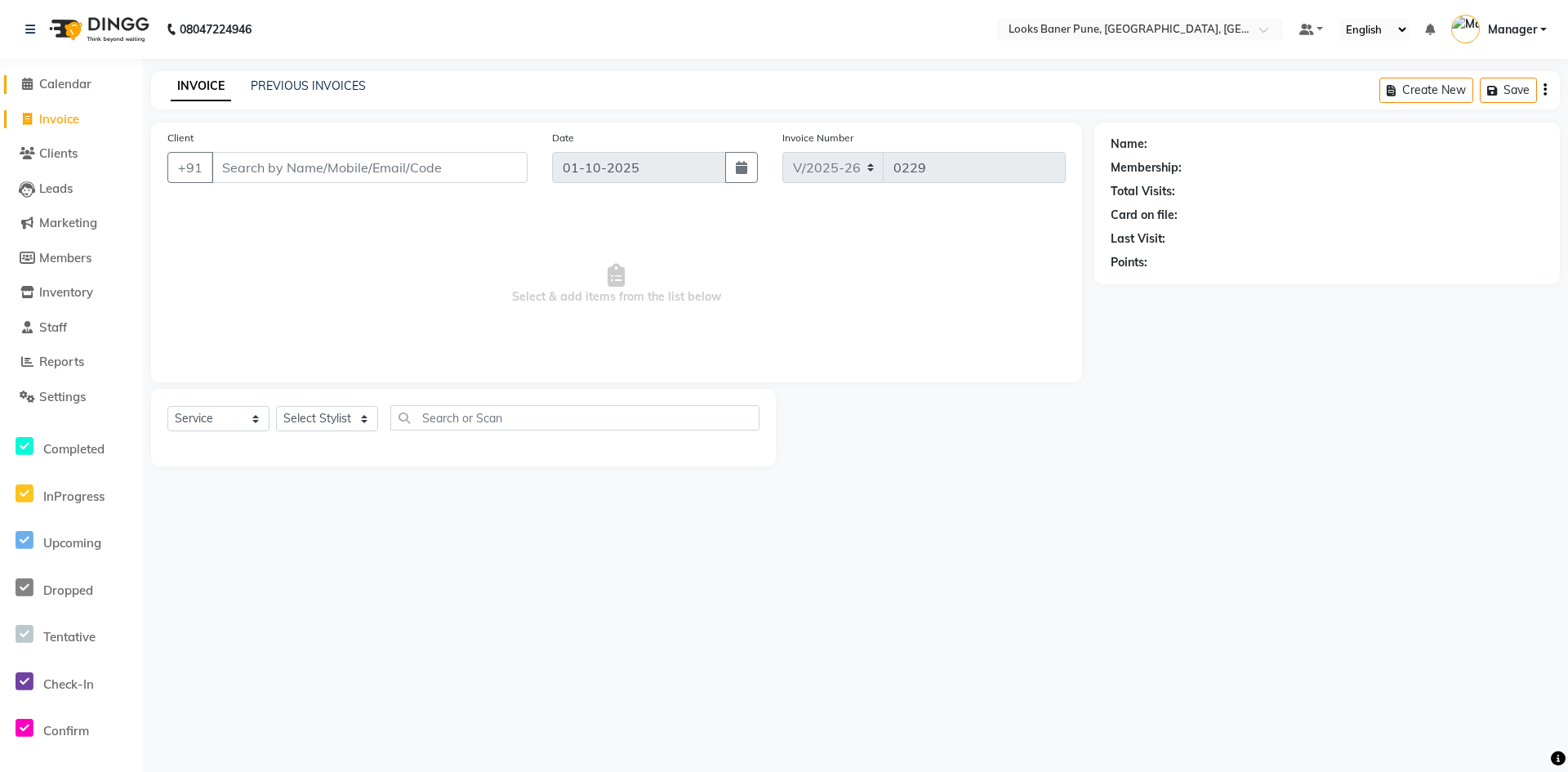
click at [65, 82] on span "Calendar" at bounding box center [65, 84] width 53 height 16
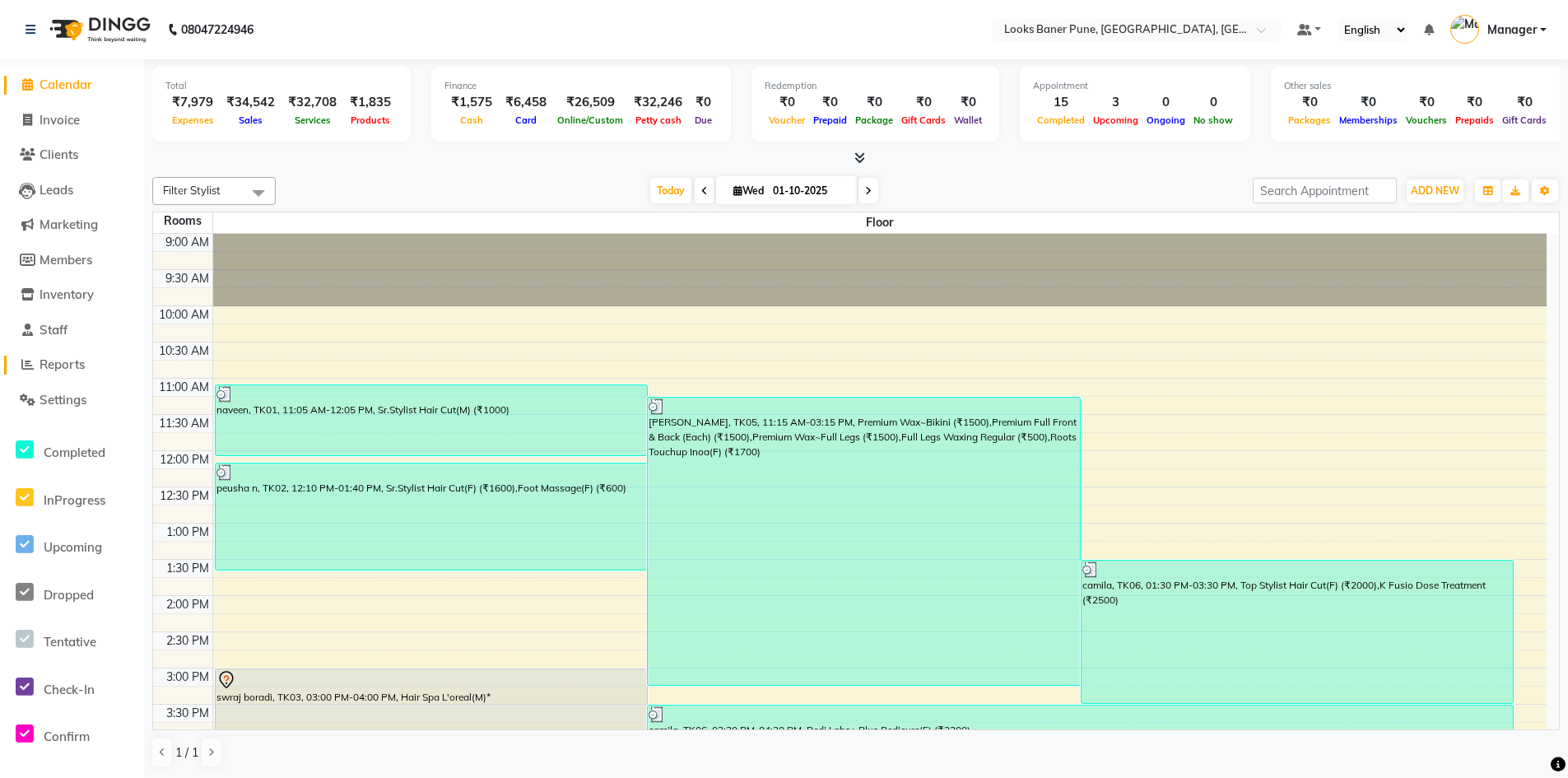
click at [64, 368] on span "Reports" at bounding box center [62, 365] width 45 height 16
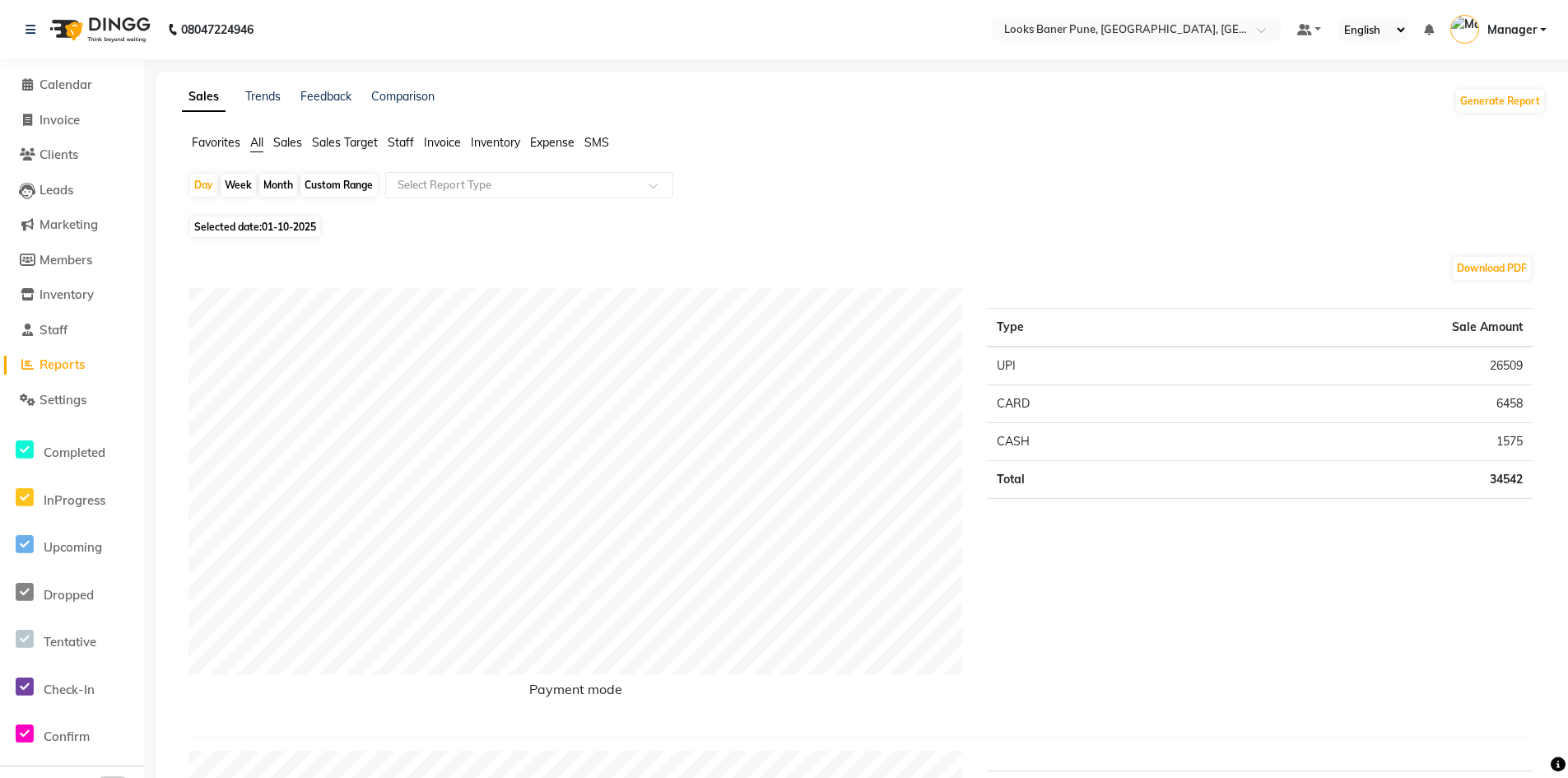
click at [445, 140] on span "Invoice" at bounding box center [441, 142] width 37 height 15
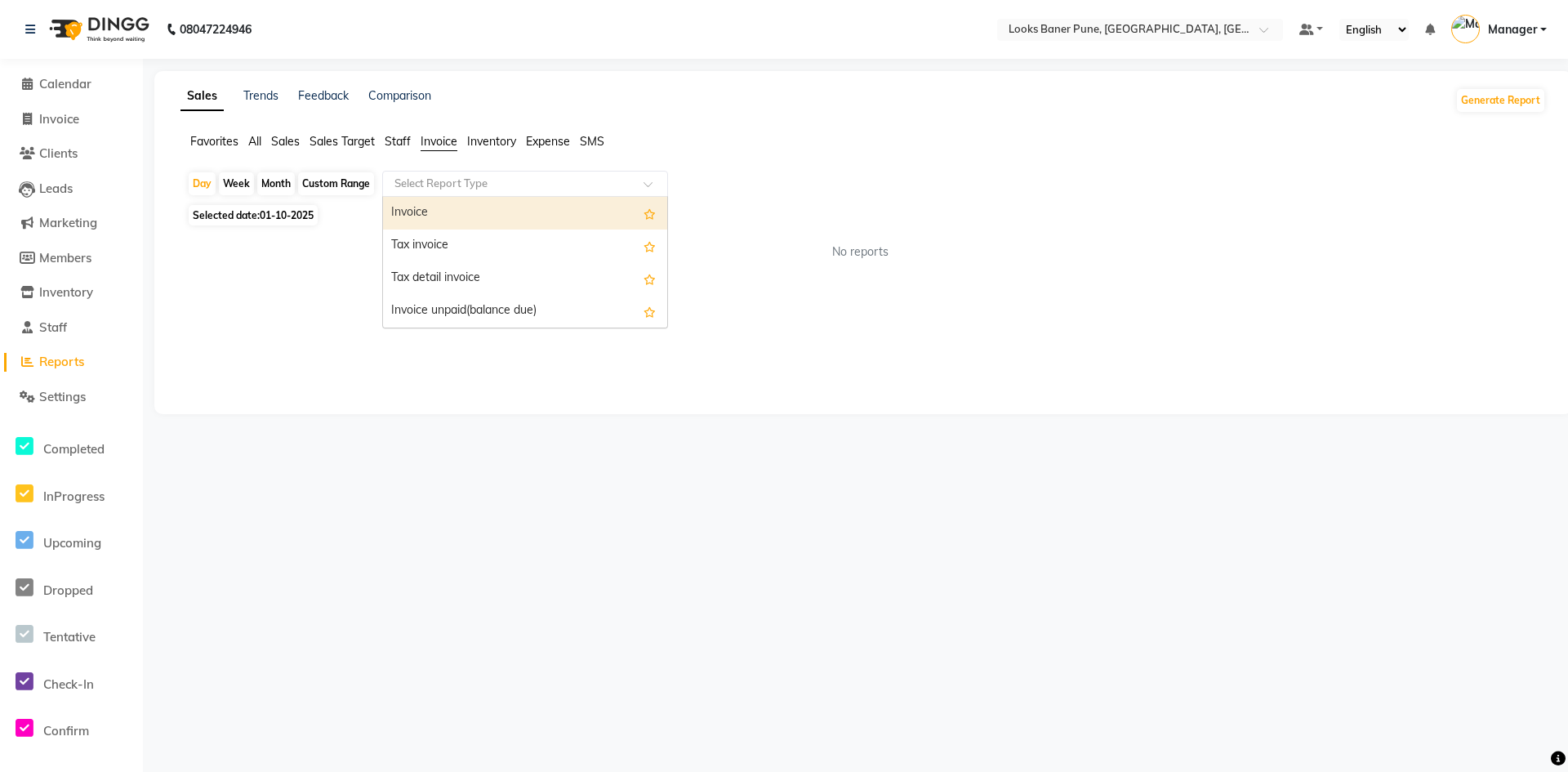
click at [650, 188] on span at bounding box center [653, 188] width 21 height 16
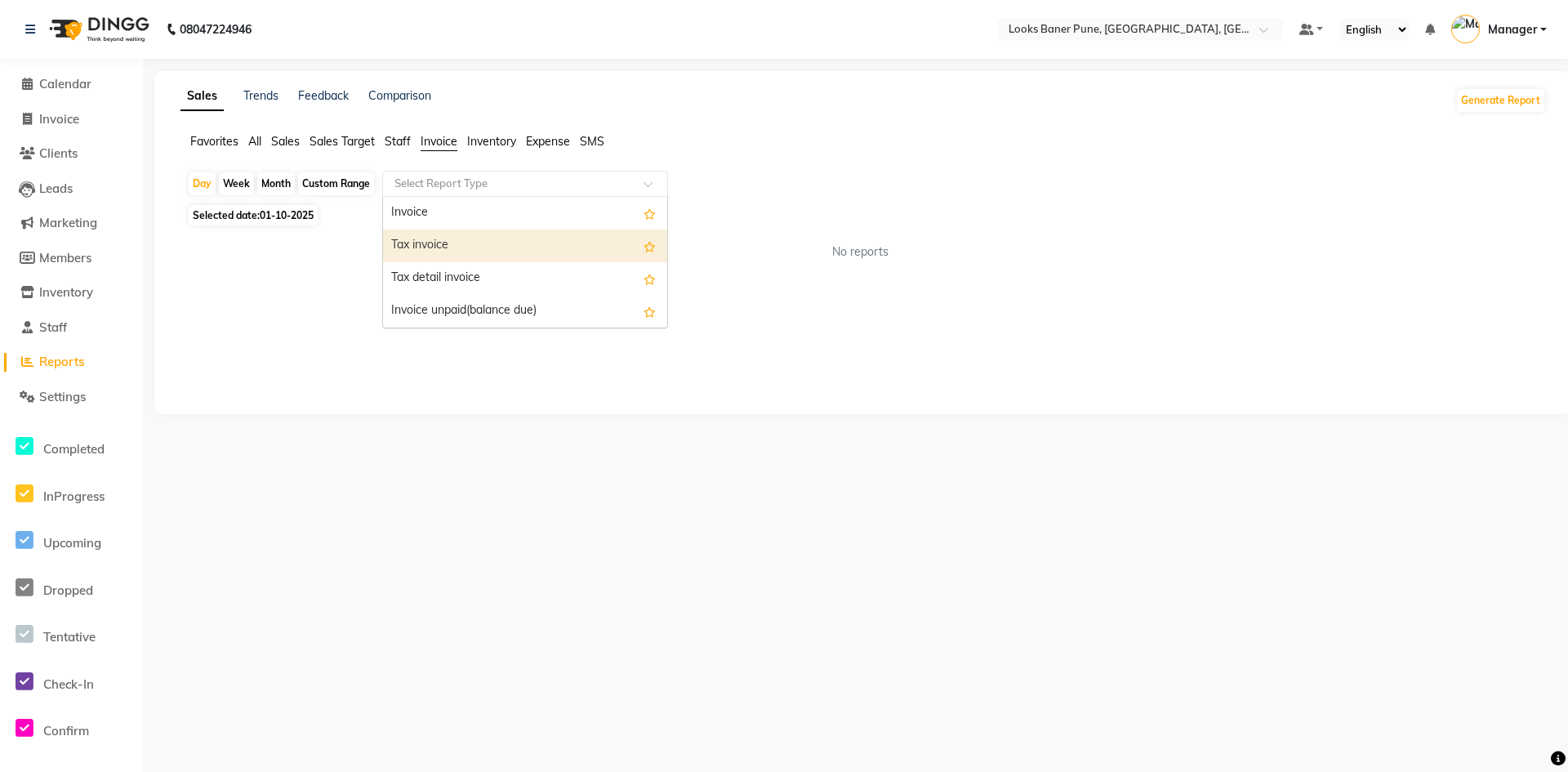
click at [560, 239] on div "Tax invoice" at bounding box center [525, 246] width 284 height 33
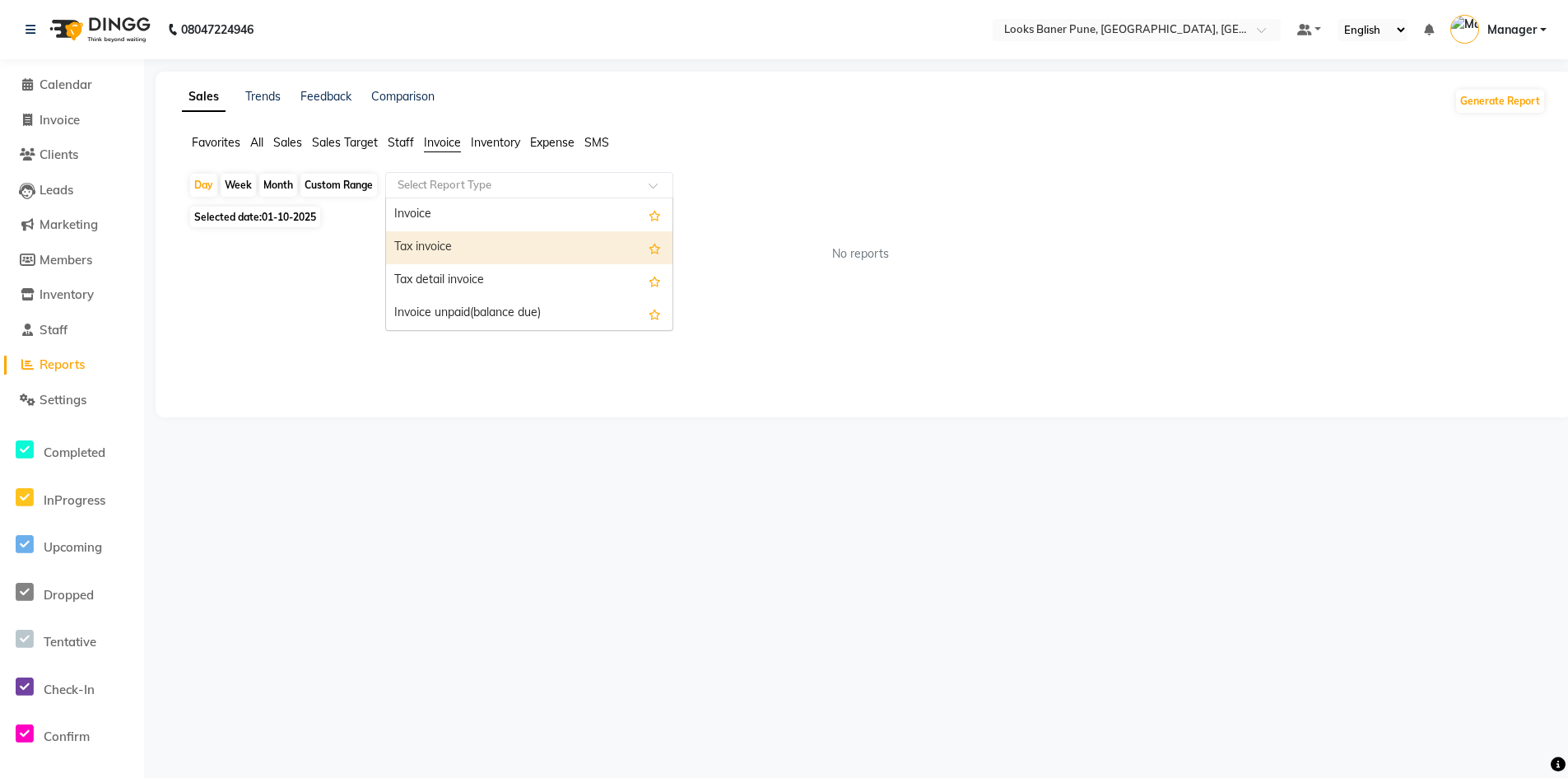
select select "full_report"
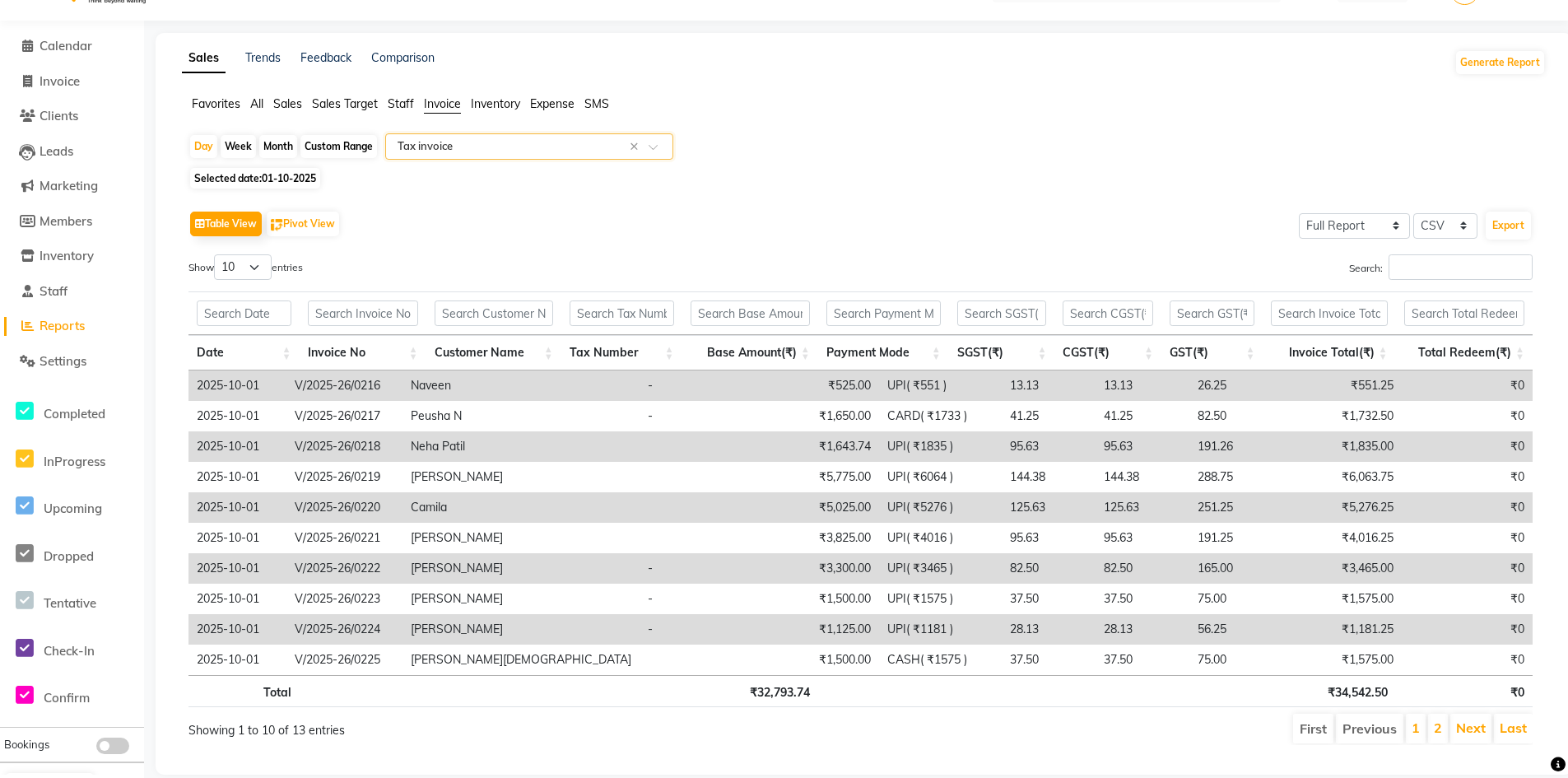
scroll to position [73, 0]
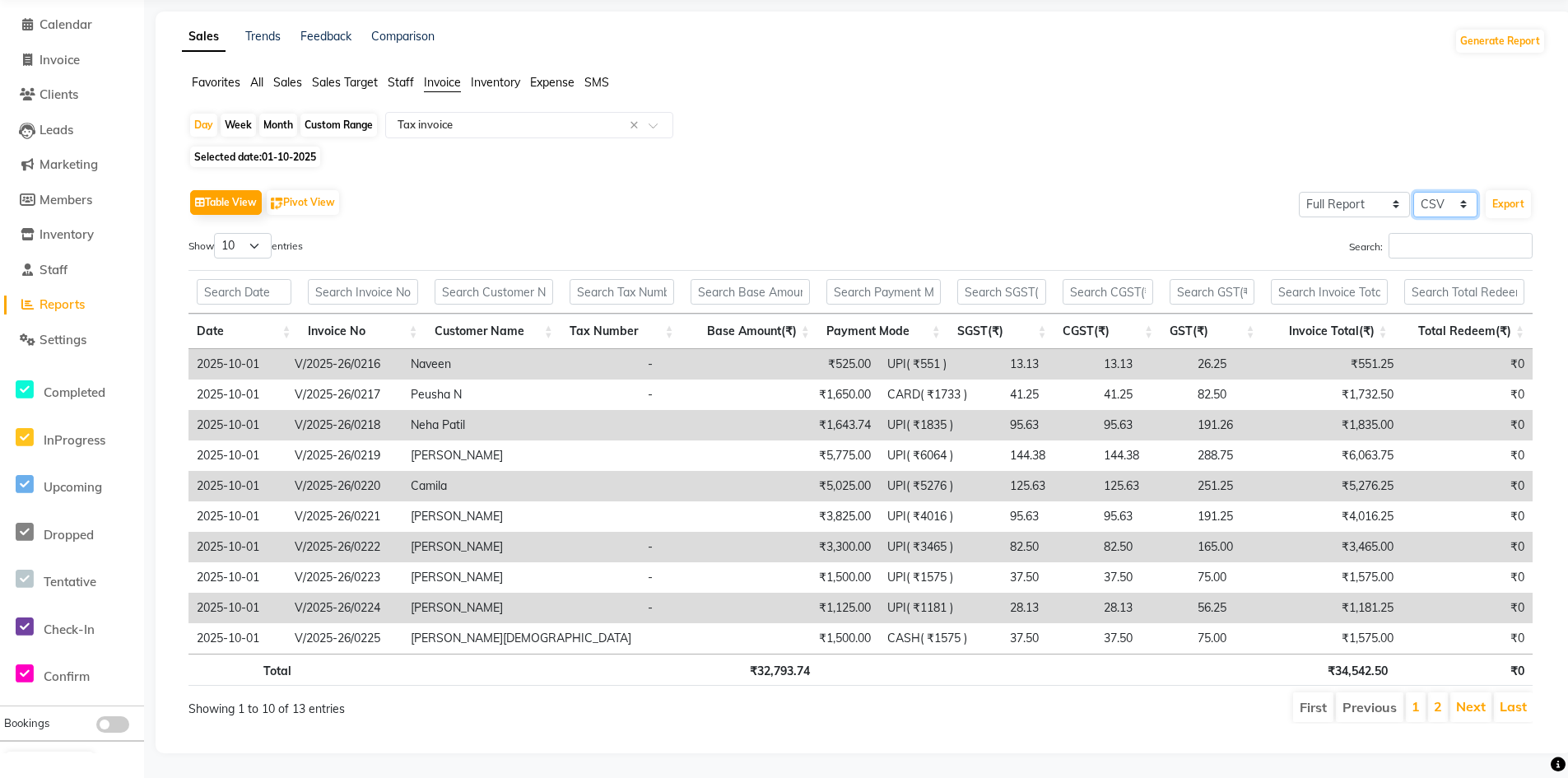
click at [1467, 195] on select "Select CSV PDF" at bounding box center [1445, 205] width 64 height 26
select select "pdf"
click at [1413, 192] on select "Select CSV PDF" at bounding box center [1445, 205] width 64 height 26
click at [1519, 193] on button "Export" at bounding box center [1508, 204] width 45 height 28
select select "monospace"
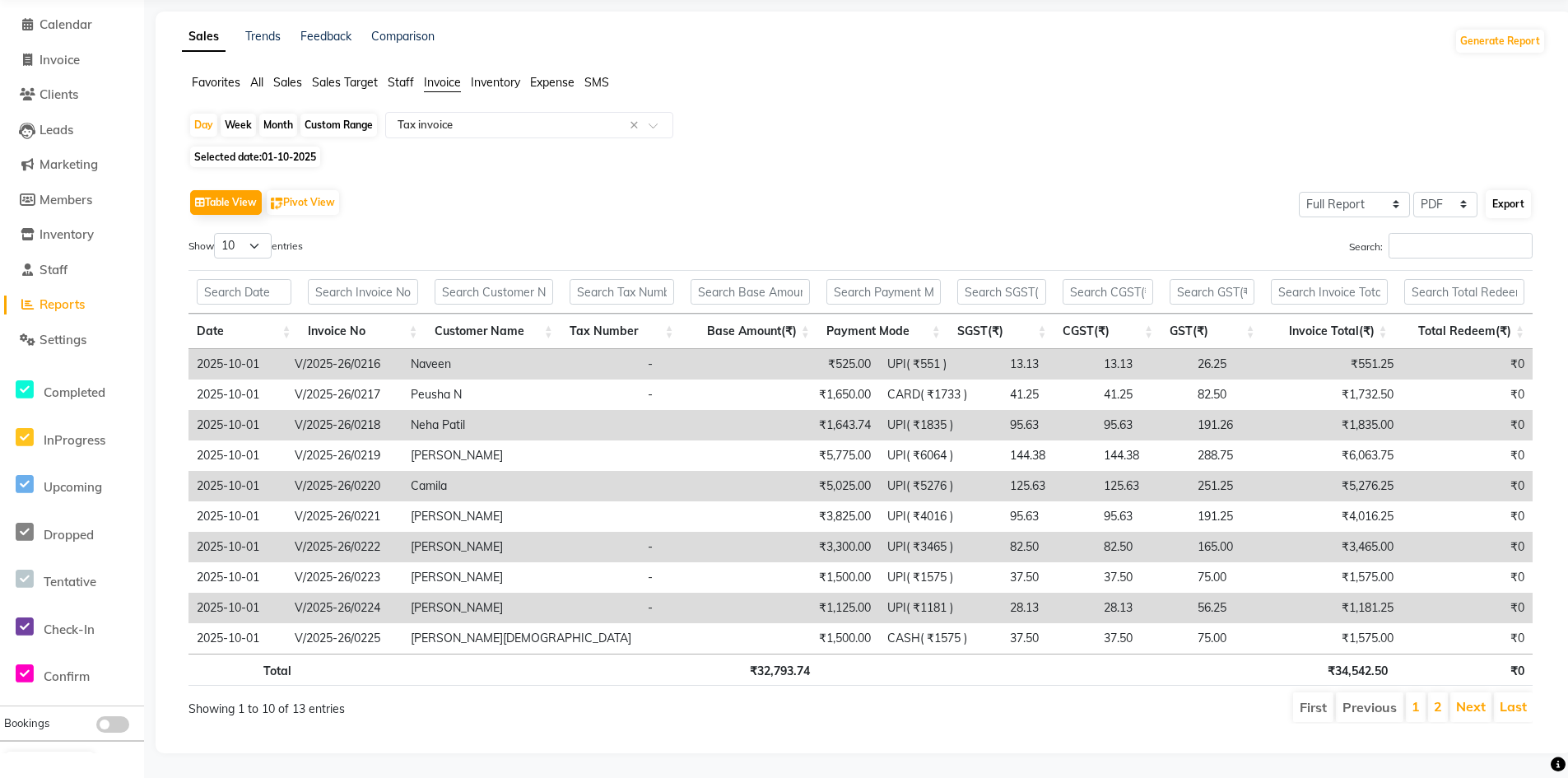
select select "12px"
select select "template_1"
select select "A4"
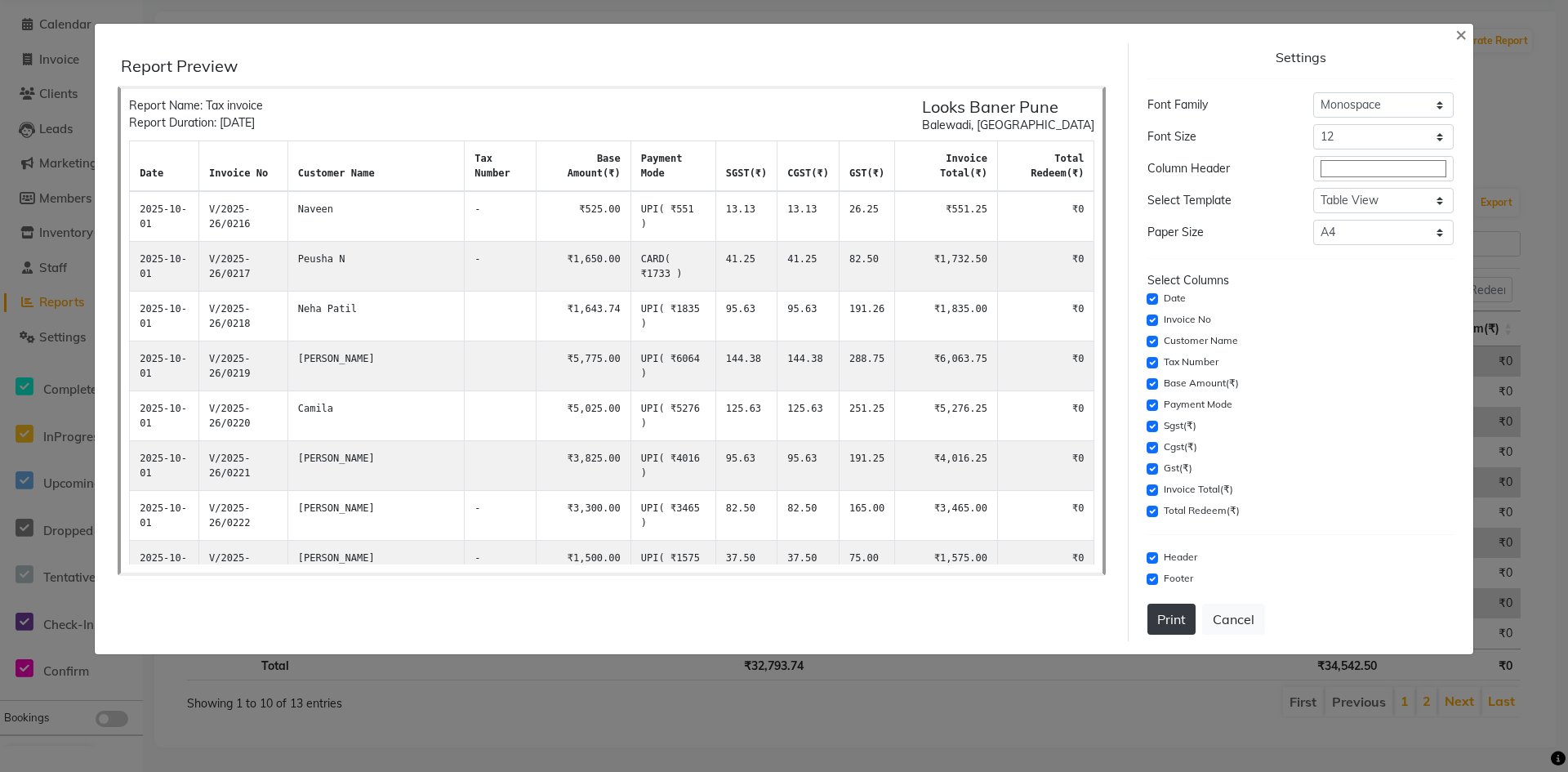
click at [1160, 617] on button "Print" at bounding box center [1172, 618] width 49 height 31
click at [1459, 40] on span "×" at bounding box center [1462, 33] width 12 height 25
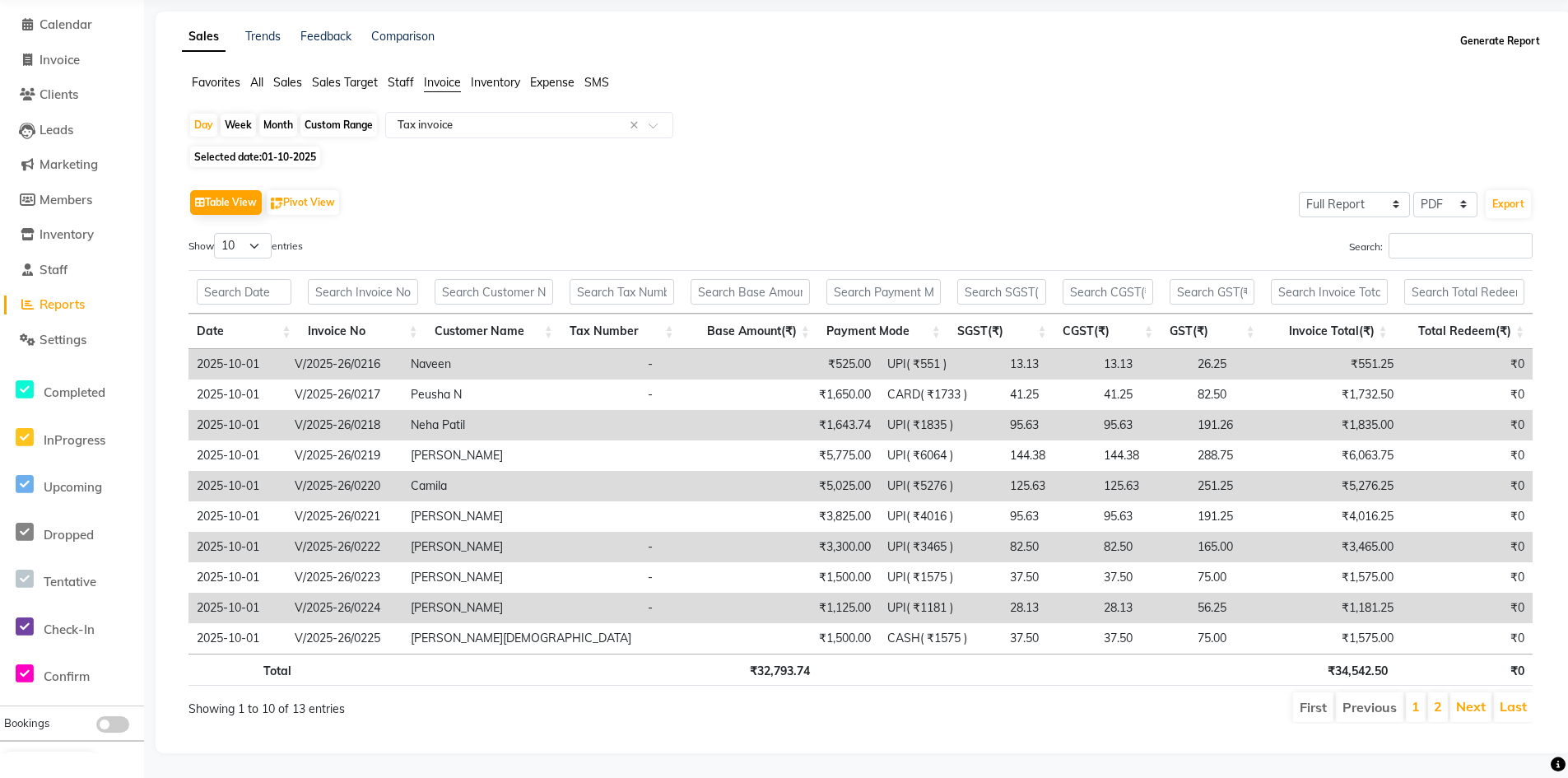
click at [1509, 30] on button "Generate Report" at bounding box center [1500, 41] width 88 height 23
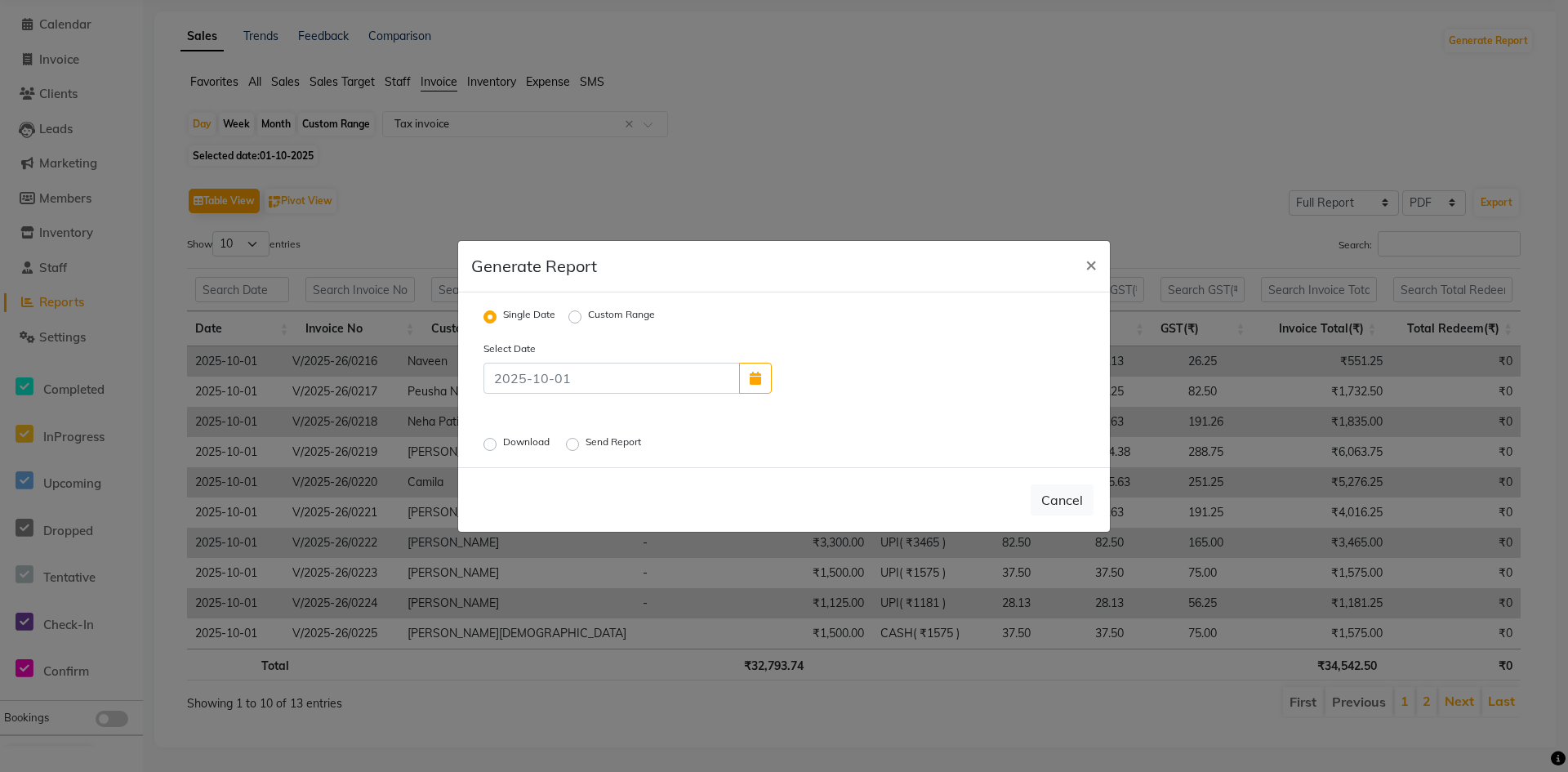
click at [504, 445] on label "Download" at bounding box center [528, 444] width 50 height 20
click at [491, 445] on input "Download" at bounding box center [493, 444] width 12 height 12
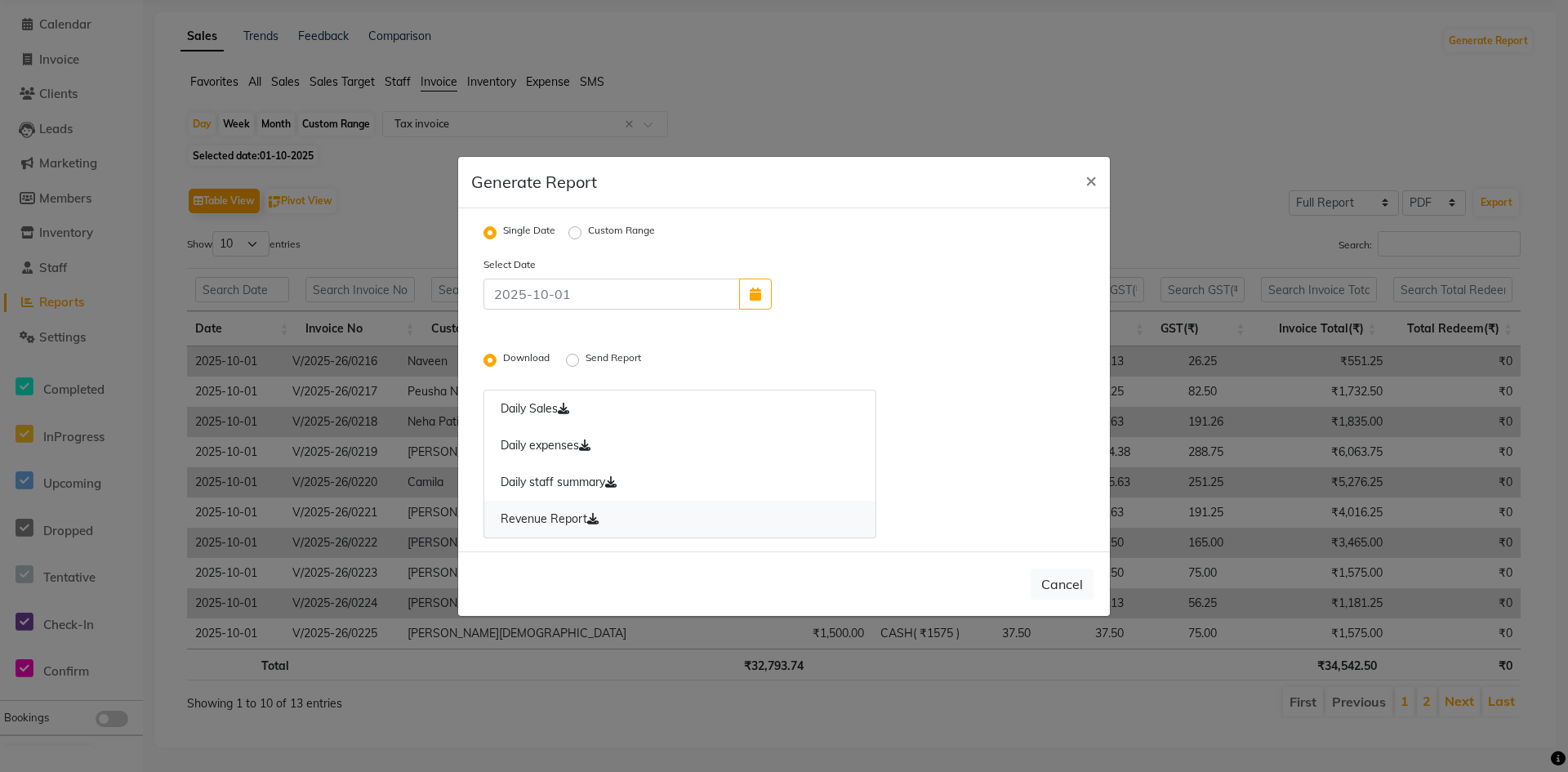
click at [592, 518] on icon at bounding box center [594, 519] width 12 height 12
click at [1086, 180] on span "×" at bounding box center [1091, 179] width 12 height 25
radio input "false"
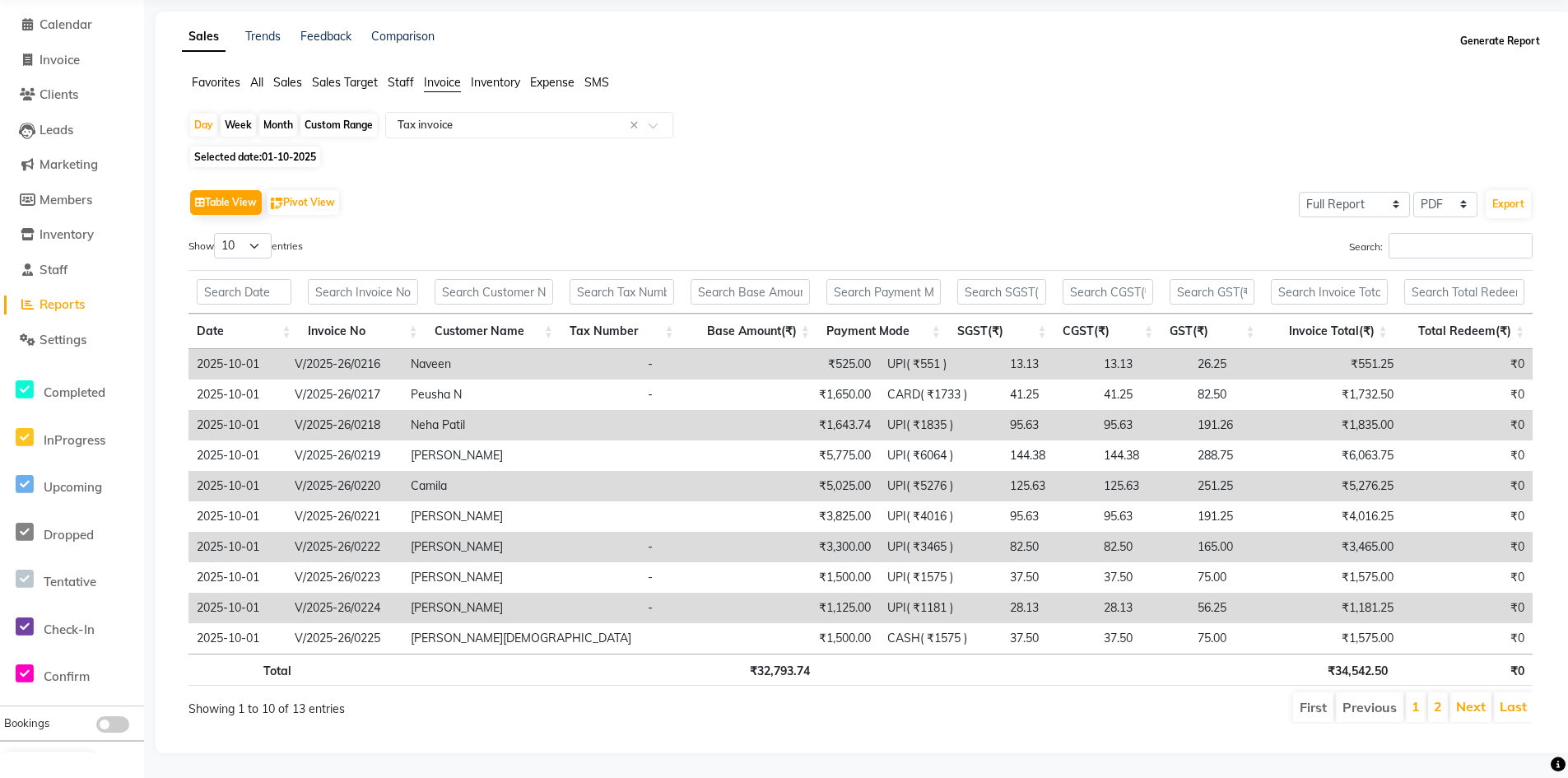
click at [1482, 30] on button "Generate Report" at bounding box center [1500, 41] width 88 height 23
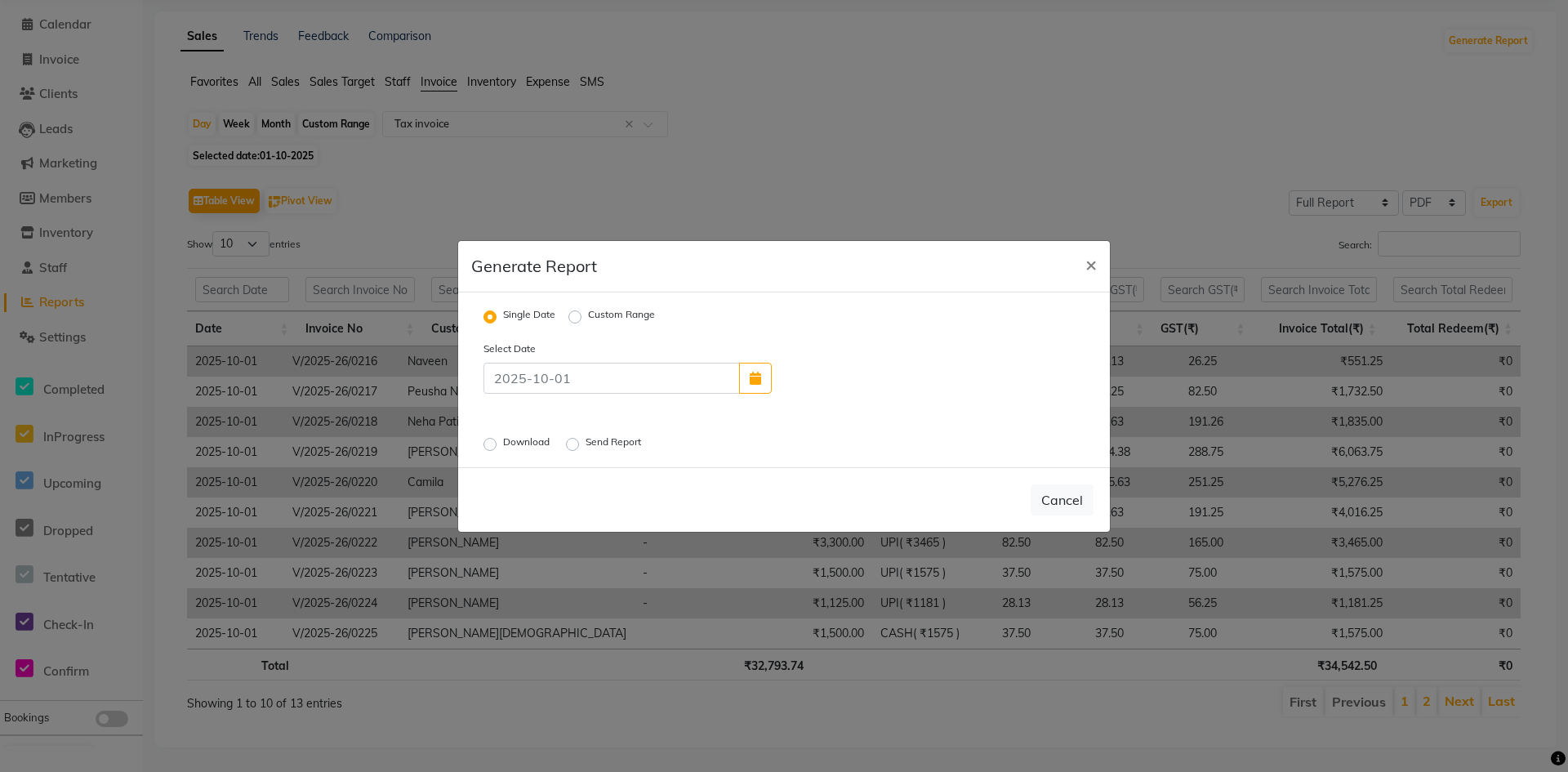
click at [586, 445] on label "Send Report" at bounding box center [615, 444] width 58 height 20
click at [575, 445] on input "Send Report" at bounding box center [575, 444] width 12 height 12
click at [1064, 500] on button "Send" at bounding box center [1068, 500] width 51 height 30
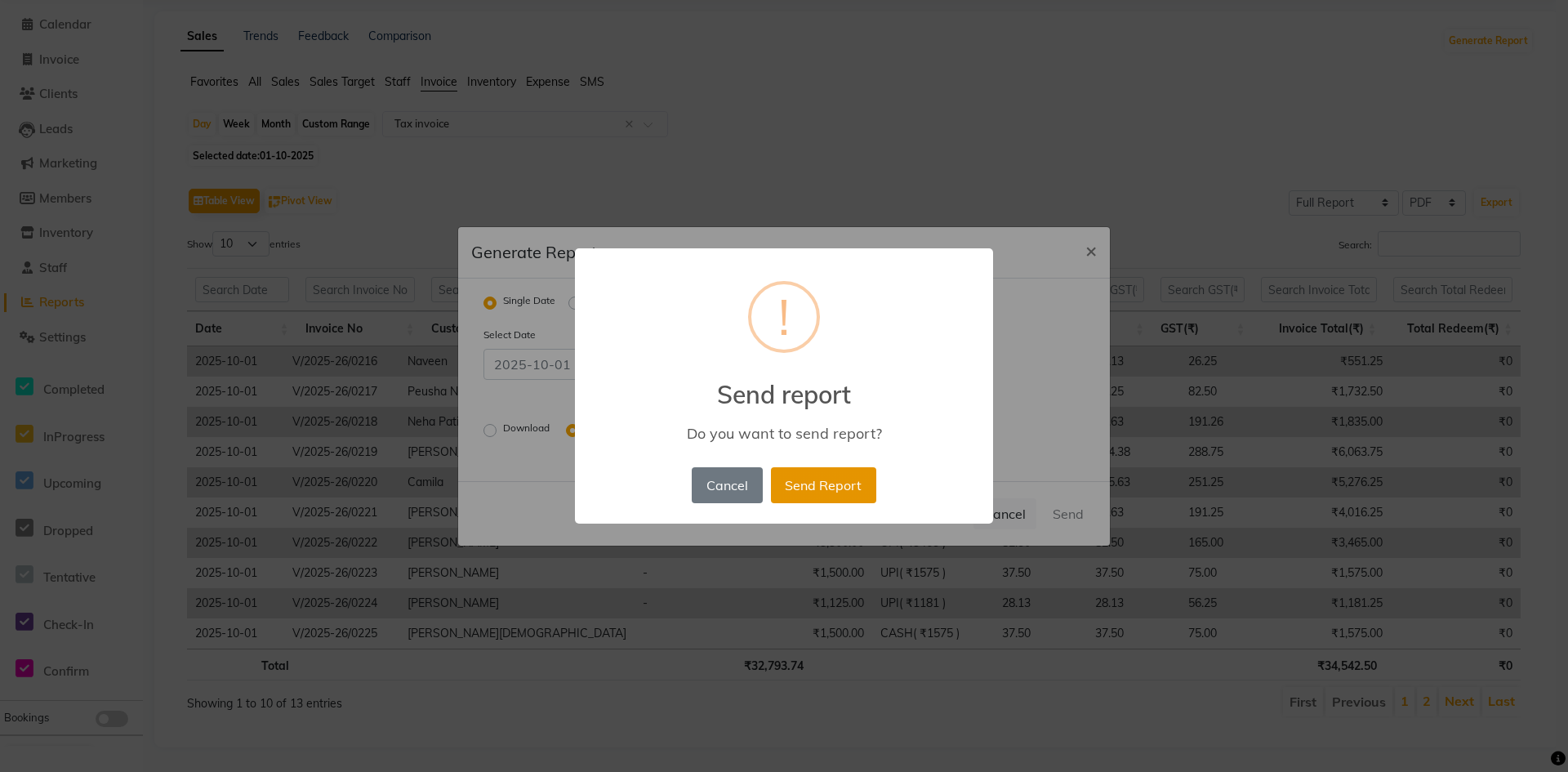
click at [838, 486] on button "Send Report" at bounding box center [824, 485] width 105 height 36
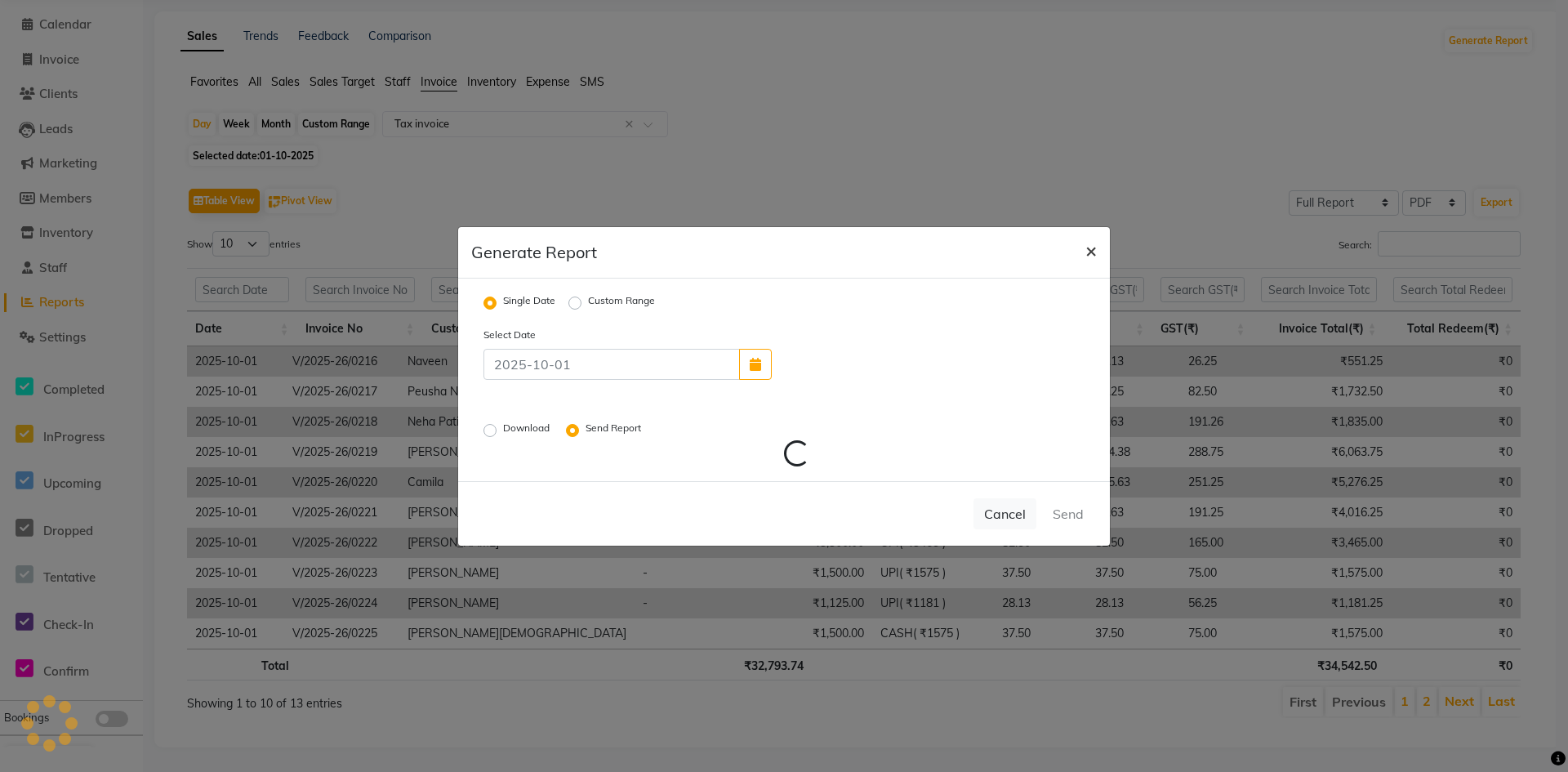
radio input "false"
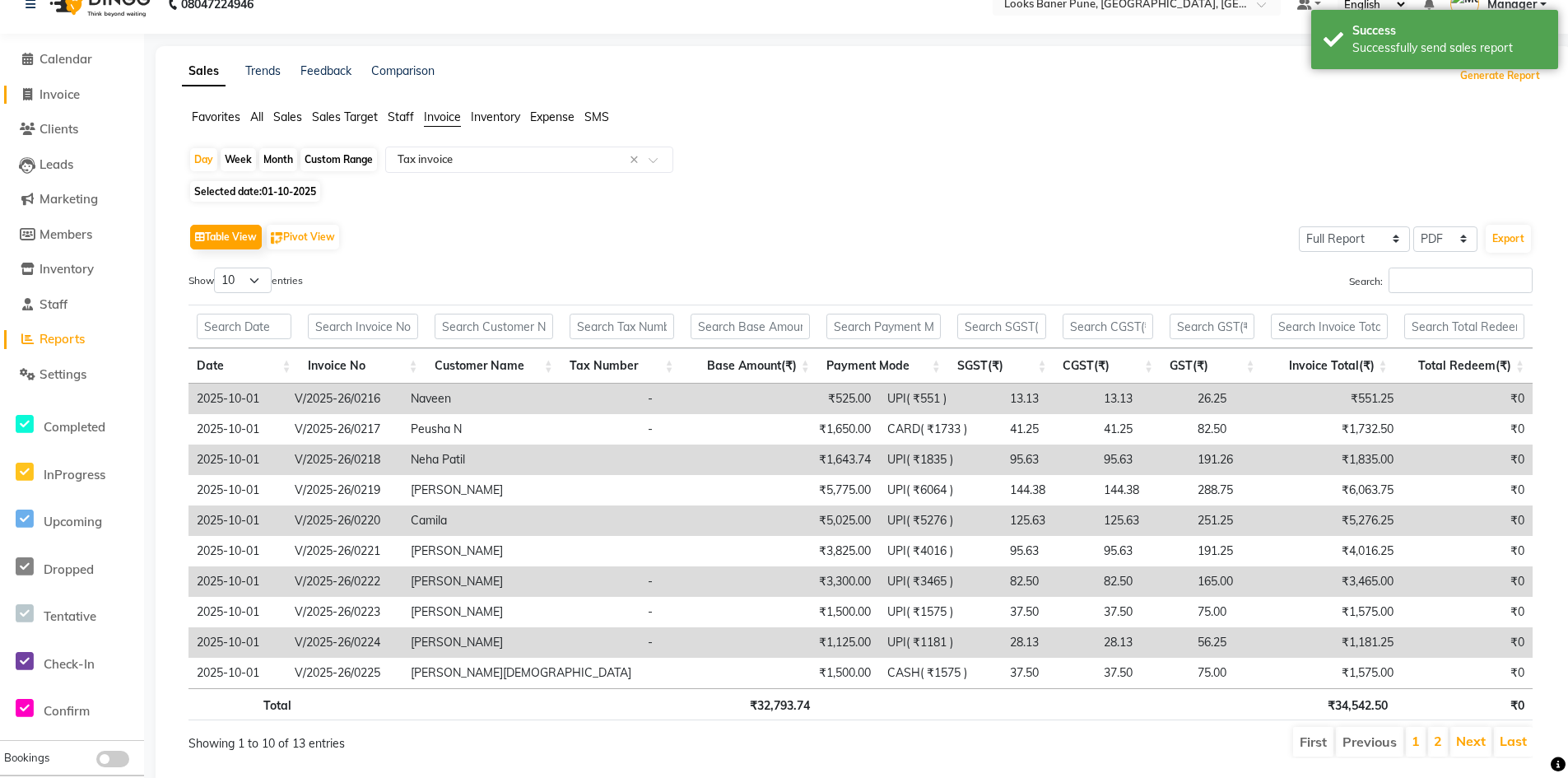
scroll to position [0, 0]
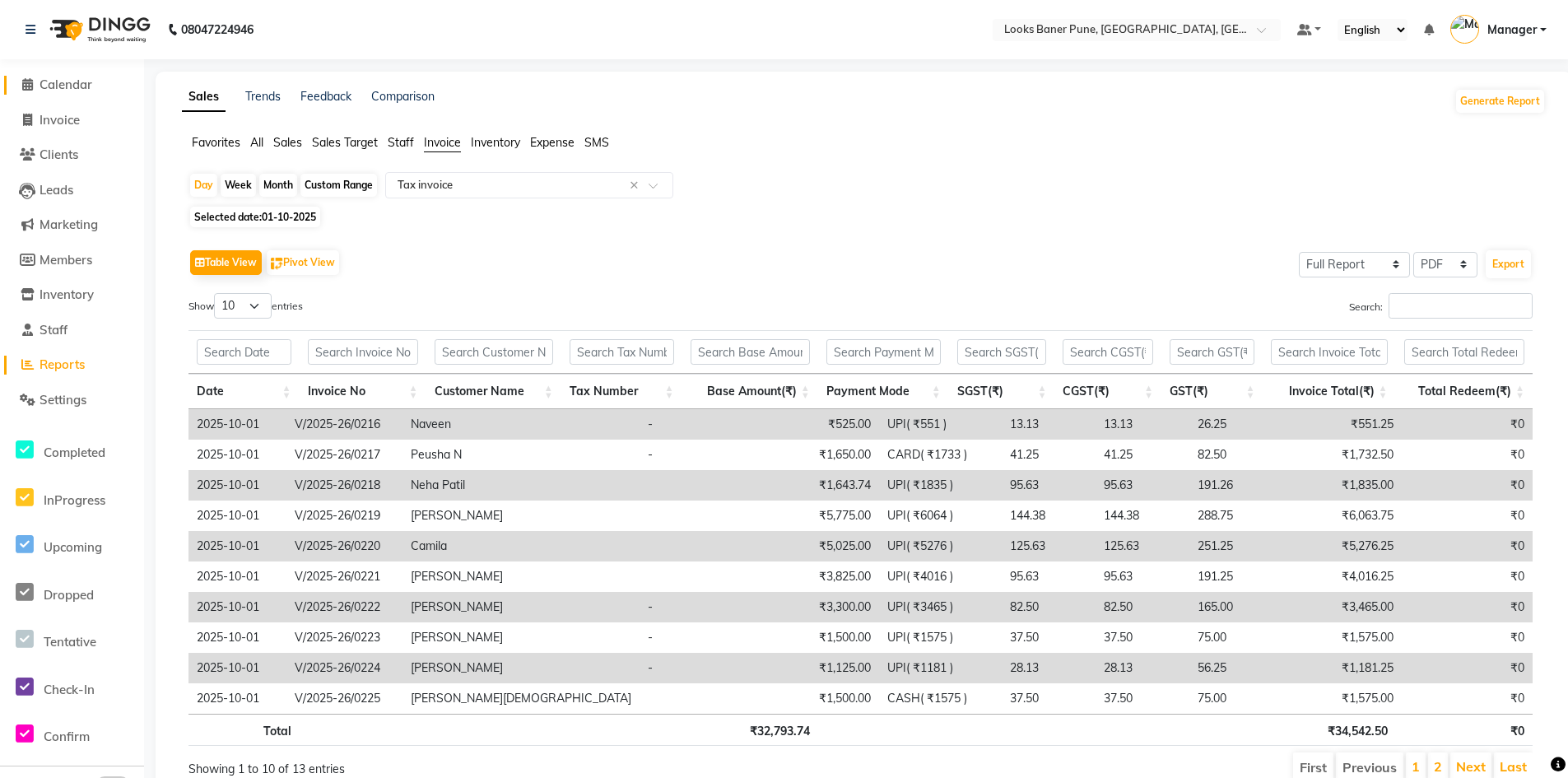
click at [74, 93] on link "Calendar" at bounding box center [72, 85] width 136 height 19
